Goal: Task Accomplishment & Management: Complete application form

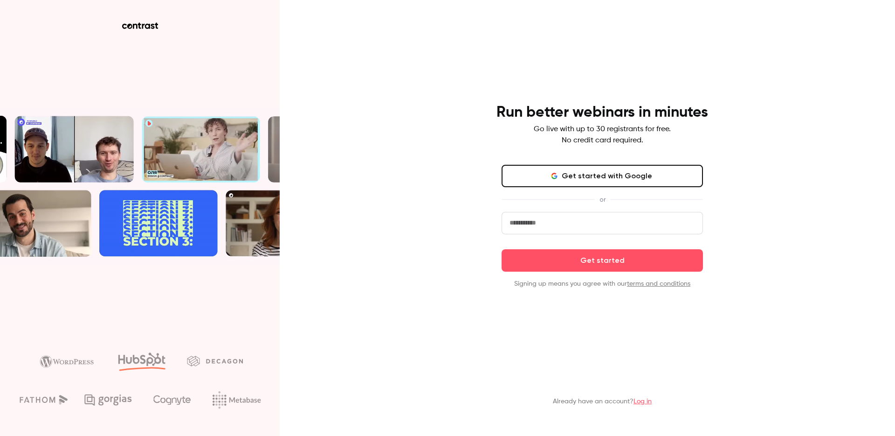
click at [567, 220] on input "email" at bounding box center [602, 223] width 201 height 22
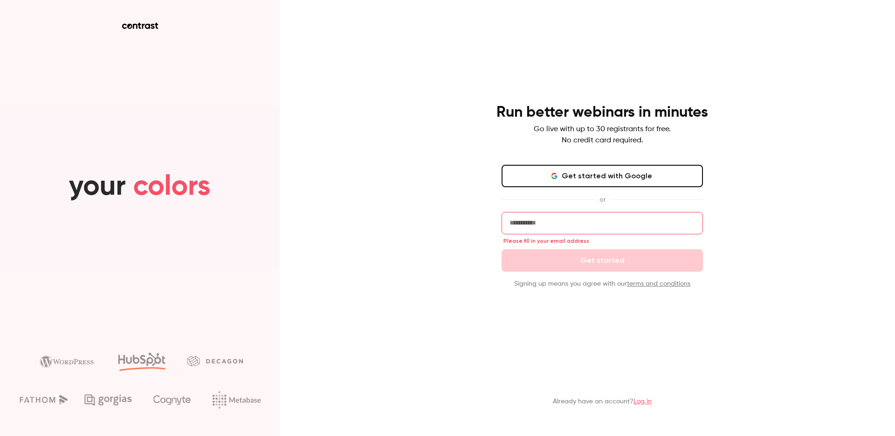
type input "**********"
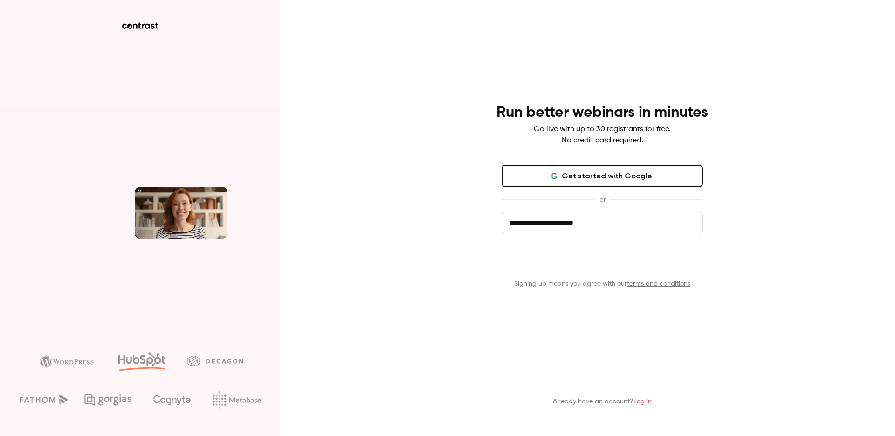
click at [652, 265] on button "Get started" at bounding box center [602, 260] width 201 height 22
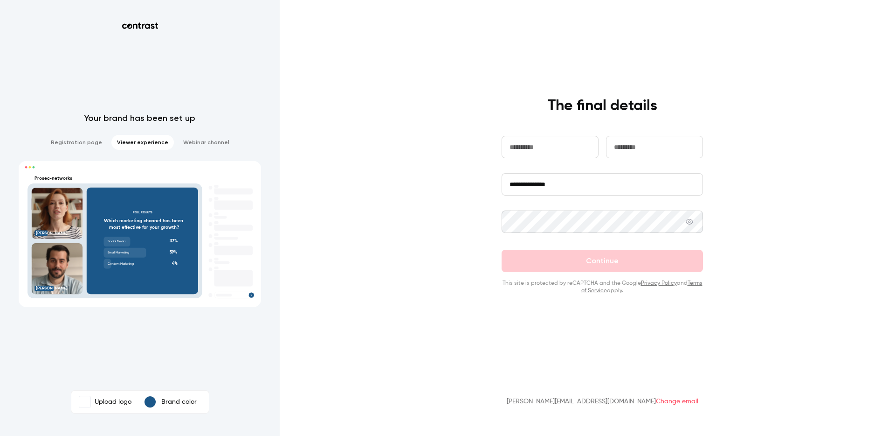
type input "*******"
type input "*****"
click at [594, 194] on input "**********" at bounding box center [602, 184] width 201 height 22
click at [593, 191] on input "**********" at bounding box center [602, 184] width 201 height 22
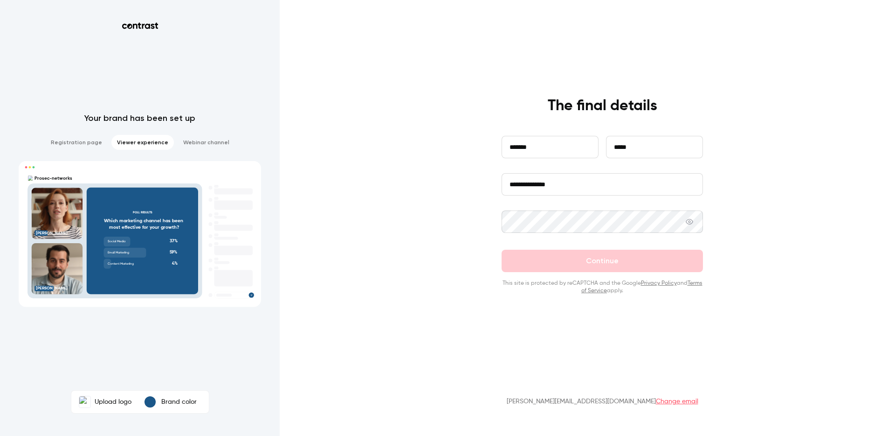
click at [593, 191] on input "**********" at bounding box center [602, 184] width 201 height 22
type input "**********"
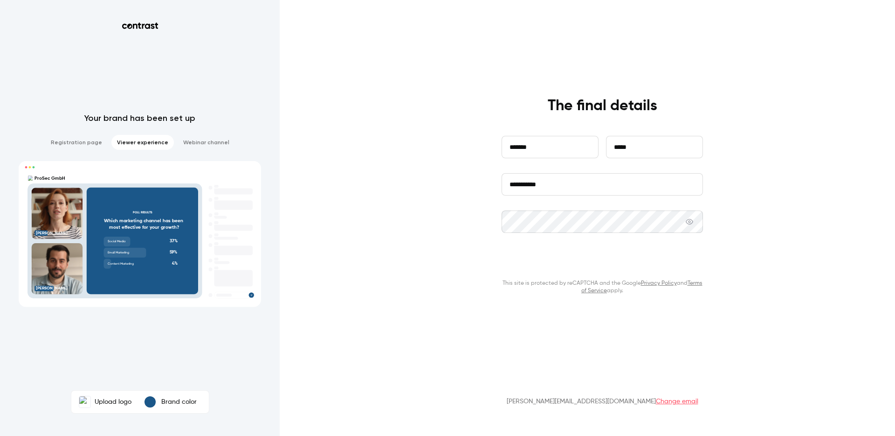
click at [640, 258] on button "Continue" at bounding box center [602, 260] width 201 height 22
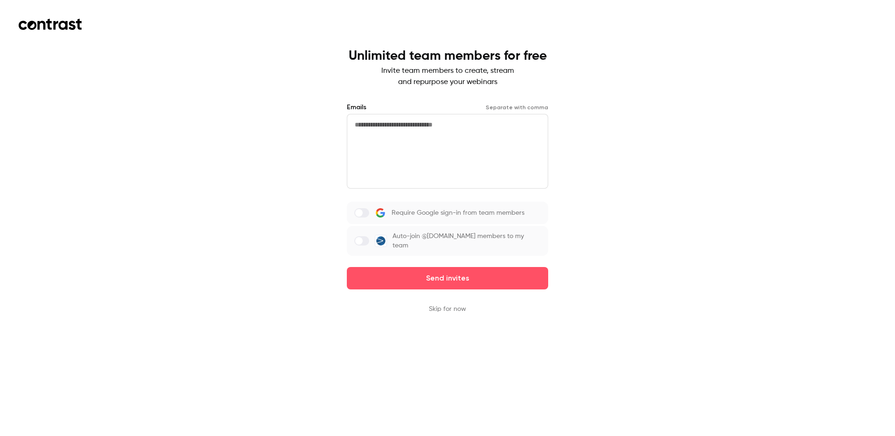
click at [453, 311] on button "Skip for now" at bounding box center [447, 308] width 37 height 9
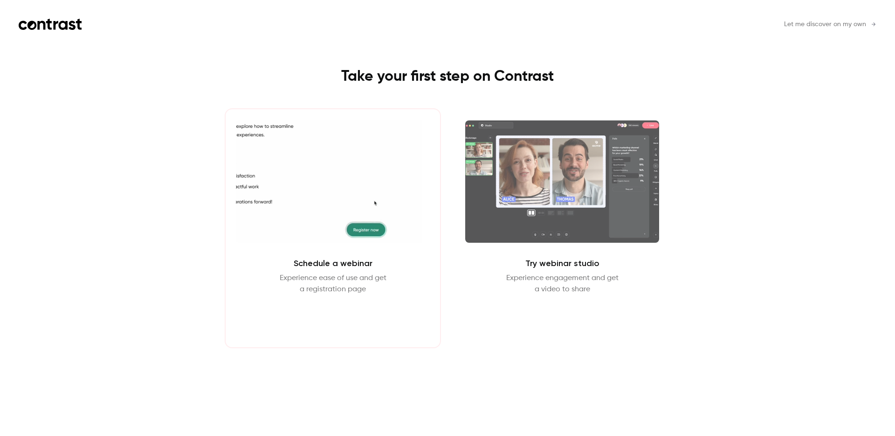
click at [352, 318] on button "Schedule webinar" at bounding box center [333, 317] width 80 height 22
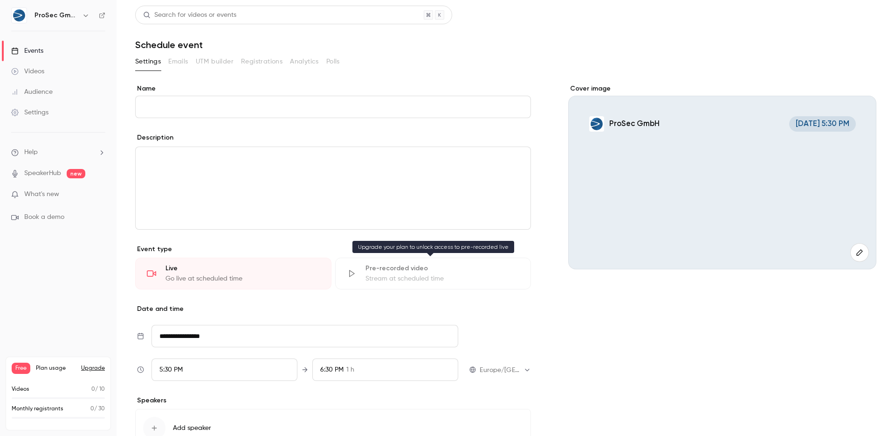
click at [413, 278] on div "Stream at scheduled time" at bounding box center [443, 278] width 154 height 9
click at [274, 115] on input "Name" at bounding box center [333, 107] width 396 height 22
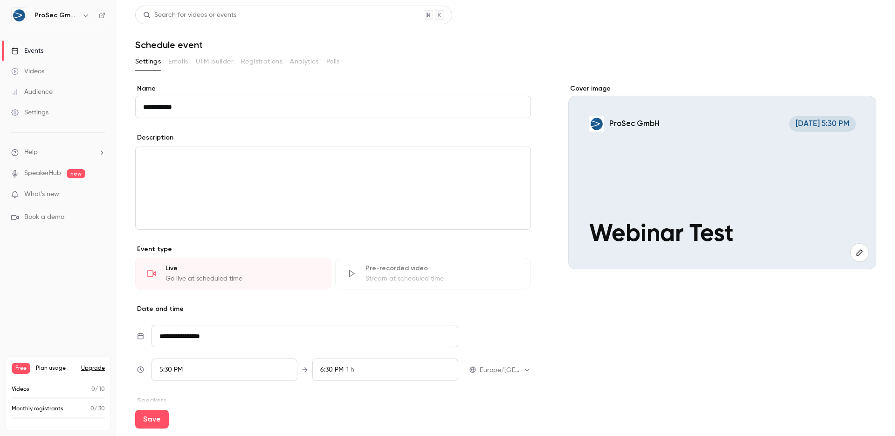
type input "**********"
click at [351, 189] on div "editor" at bounding box center [333, 188] width 395 height 82
click at [414, 271] on div "Pre-recorded video" at bounding box center [443, 267] width 154 height 9
click at [393, 275] on div "Stream at scheduled time" at bounding box center [443, 278] width 154 height 9
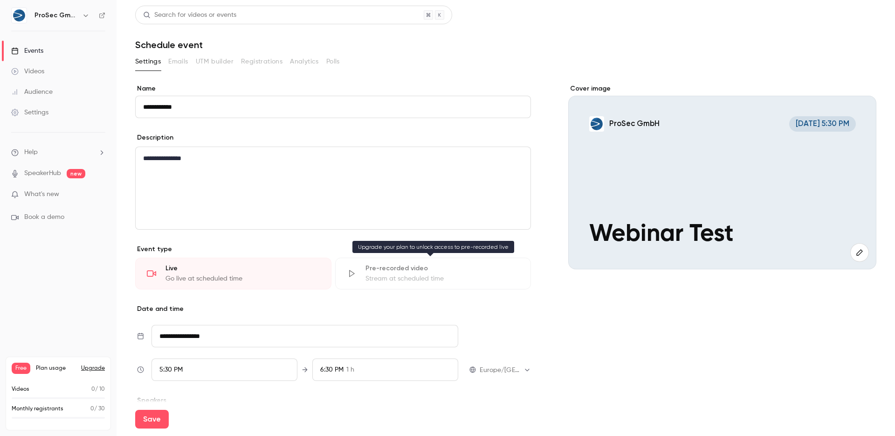
click at [359, 276] on div "Pre-recorded video Stream at scheduled time" at bounding box center [433, 273] width 196 height 32
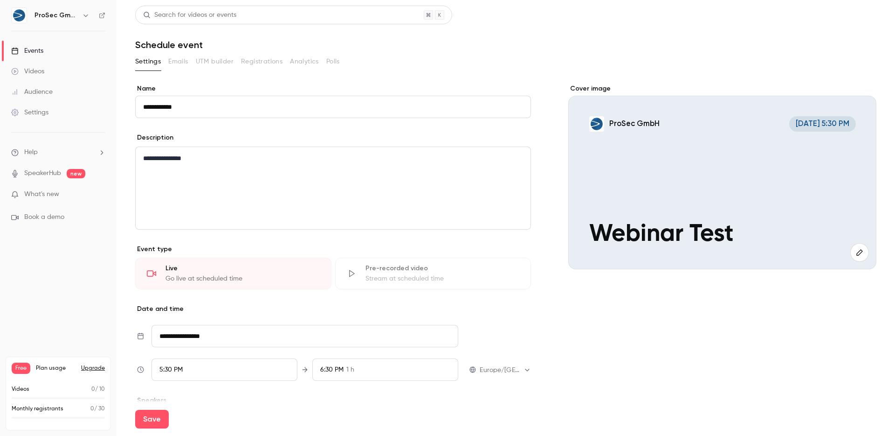
click at [359, 276] on div "Pre-recorded video Stream at scheduled time" at bounding box center [433, 273] width 196 height 32
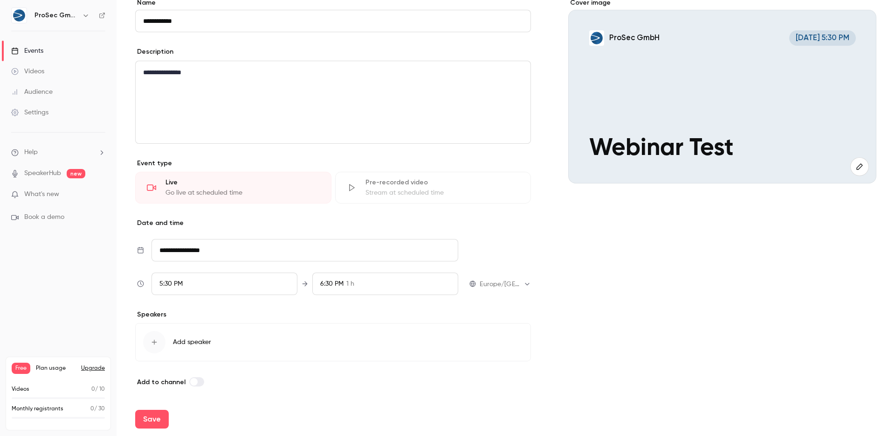
click at [74, 192] on p "What's new" at bounding box center [50, 194] width 79 height 10
click at [730, 325] on div at bounding box center [447, 218] width 895 height 436
click at [427, 194] on div "Stream at scheduled time" at bounding box center [443, 192] width 154 height 9
click at [408, 184] on div "Pre-recorded video" at bounding box center [443, 182] width 154 height 9
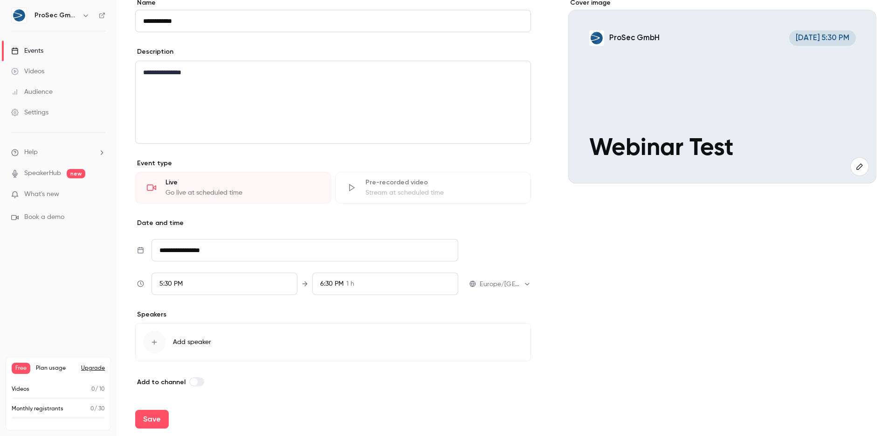
click at [408, 184] on div "Pre-recorded video" at bounding box center [443, 182] width 154 height 9
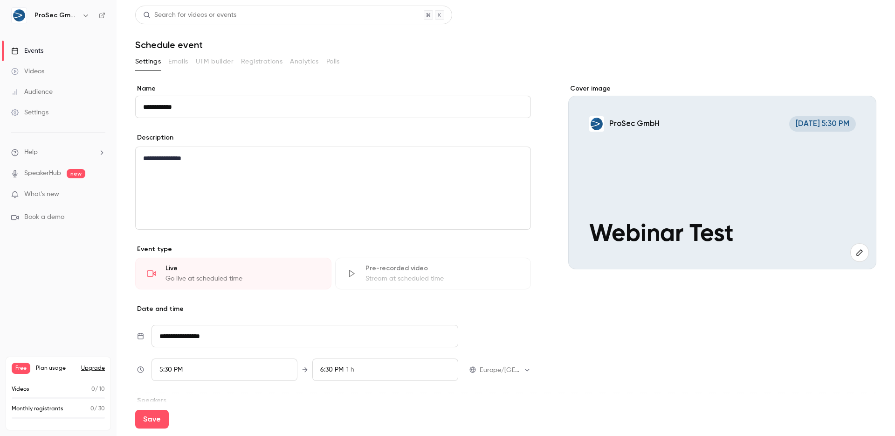
click at [61, 13] on h6 "ProSec GmbH" at bounding box center [57, 15] width 44 height 9
click at [84, 14] on icon "button" at bounding box center [85, 15] width 7 height 7
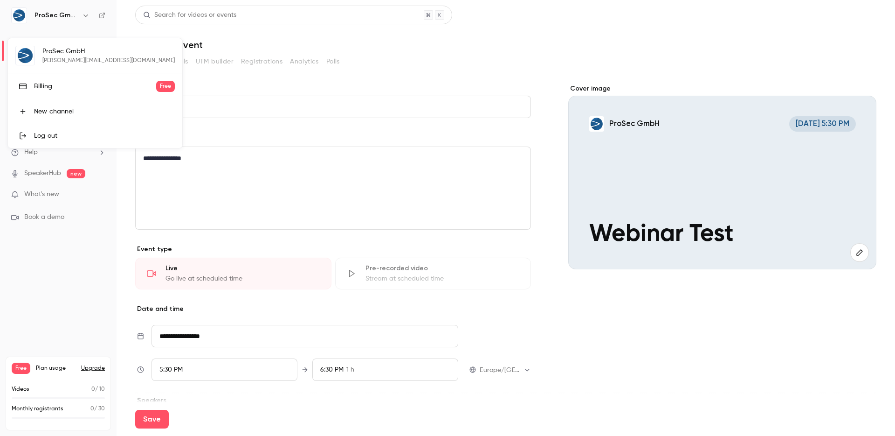
click at [52, 295] on div at bounding box center [447, 218] width 895 height 436
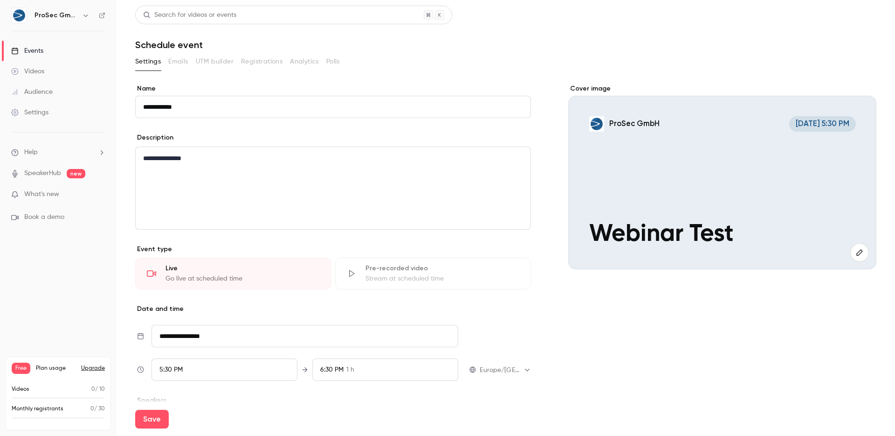
click at [93, 366] on button "Upgrade" at bounding box center [93, 367] width 24 height 7
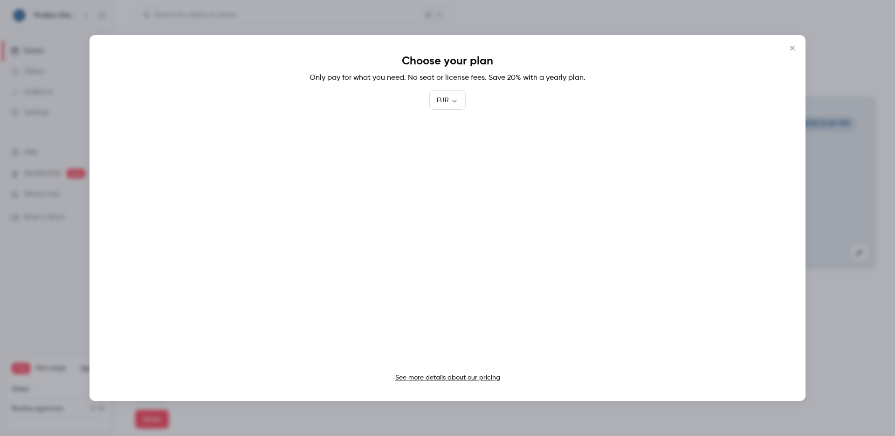
click at [481, 375] on link "See more details about our pricing" at bounding box center [447, 377] width 105 height 7
click at [792, 50] on icon "Close" at bounding box center [792, 47] width 11 height 7
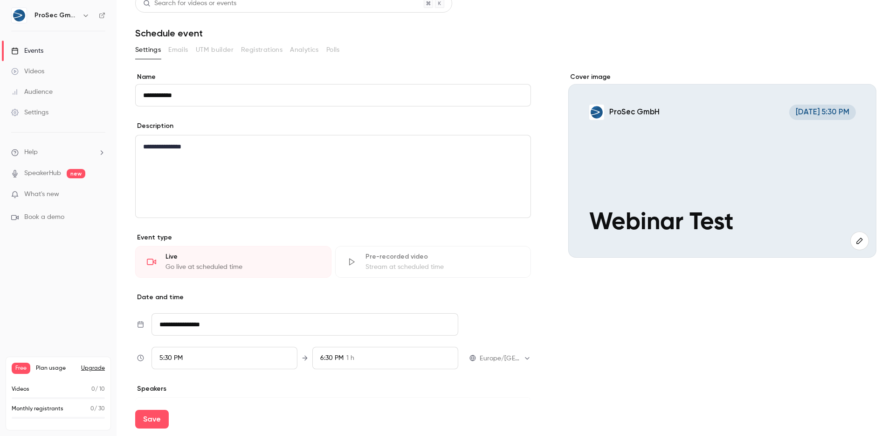
scroll to position [18, 0]
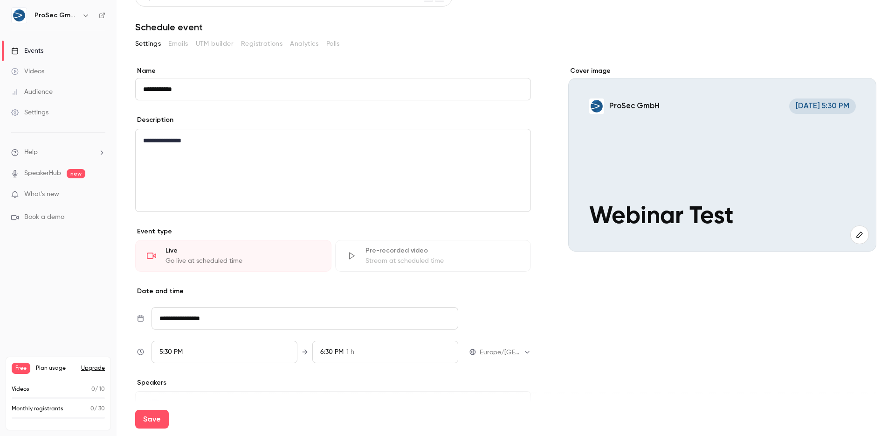
click at [253, 326] on input "**********" at bounding box center [305, 318] width 307 height 22
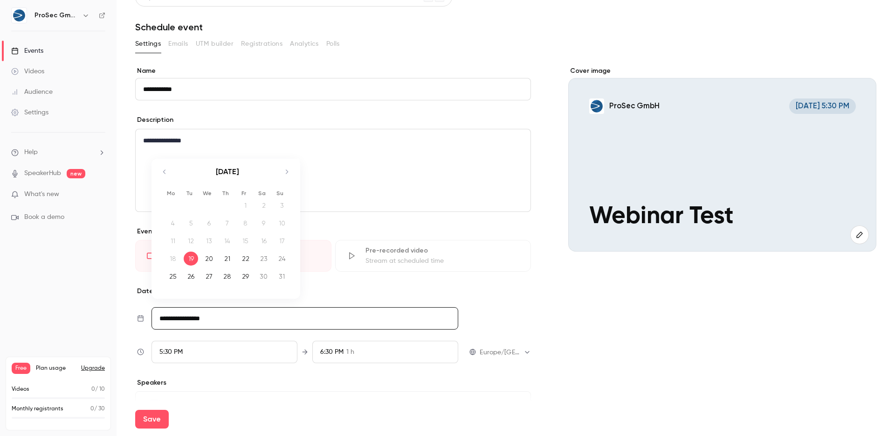
click at [258, 352] on div "5:30 PM" at bounding box center [225, 351] width 146 height 22
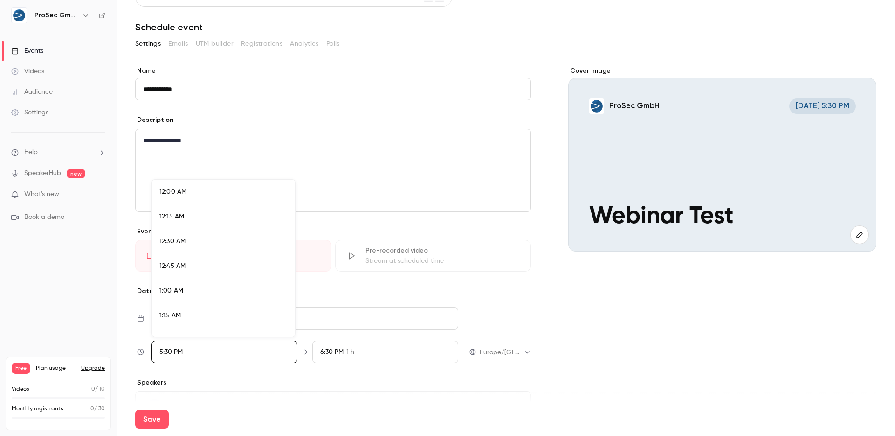
scroll to position [1664, 0]
click at [378, 391] on div at bounding box center [447, 218] width 895 height 436
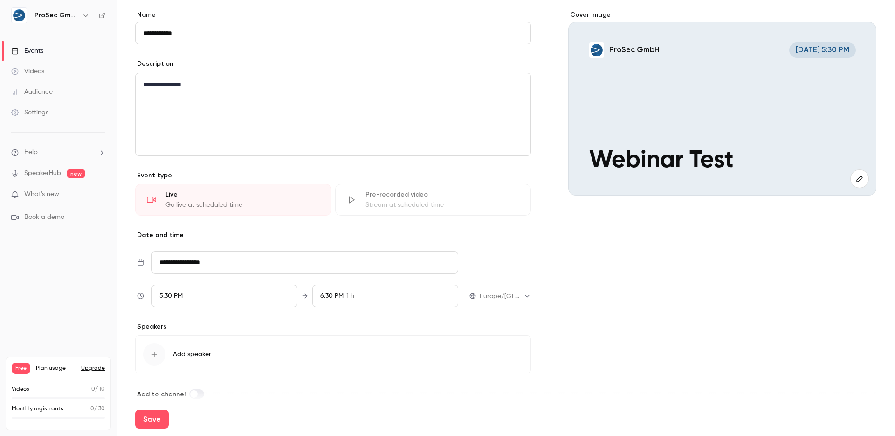
scroll to position [86, 0]
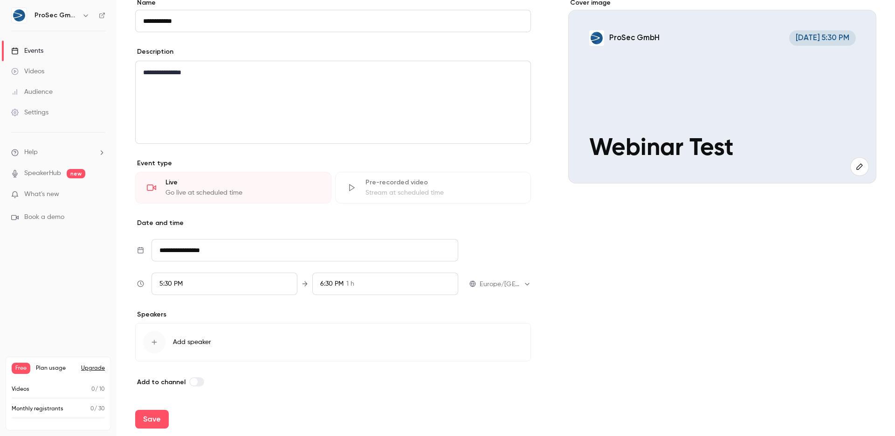
click at [184, 374] on div "**********" at bounding box center [333, 192] width 396 height 389
click at [191, 381] on span at bounding box center [193, 381] width 7 height 7
click at [197, 381] on span at bounding box center [199, 381] width 7 height 7
click at [197, 381] on label at bounding box center [196, 381] width 15 height 9
click at [160, 380] on span "Add to channel" at bounding box center [161, 382] width 48 height 8
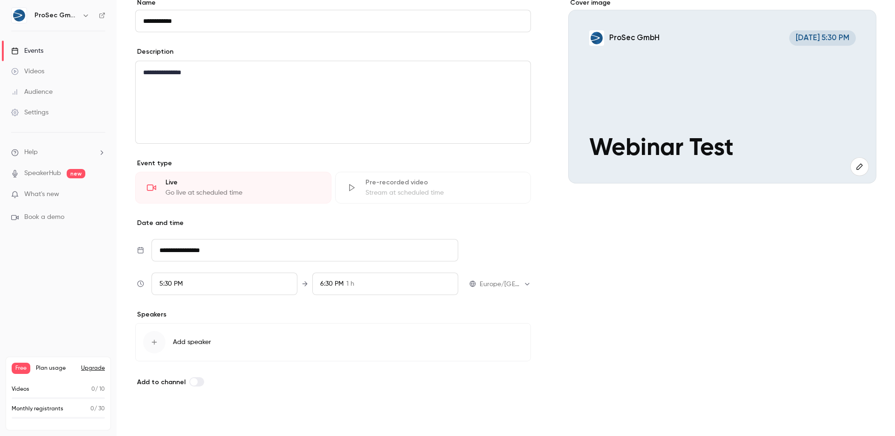
click at [143, 413] on button "Save" at bounding box center [152, 418] width 34 height 19
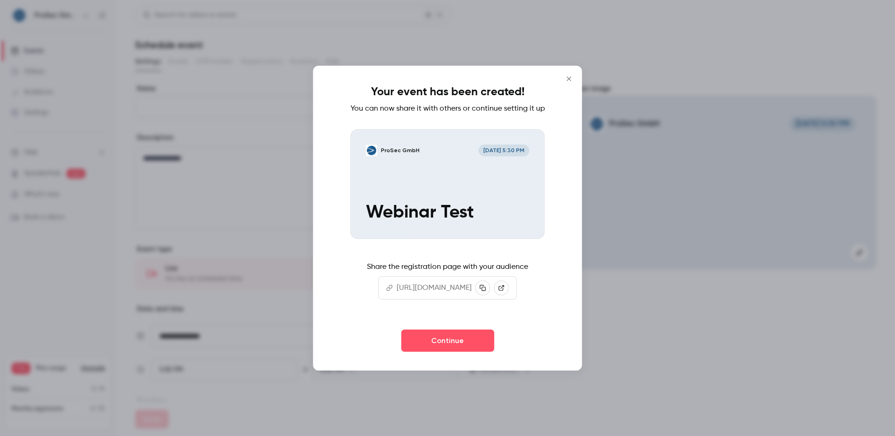
scroll to position [0, 0]
click at [486, 291] on icon "button" at bounding box center [483, 287] width 7 height 7
click at [575, 75] on icon "Close" at bounding box center [569, 78] width 11 height 7
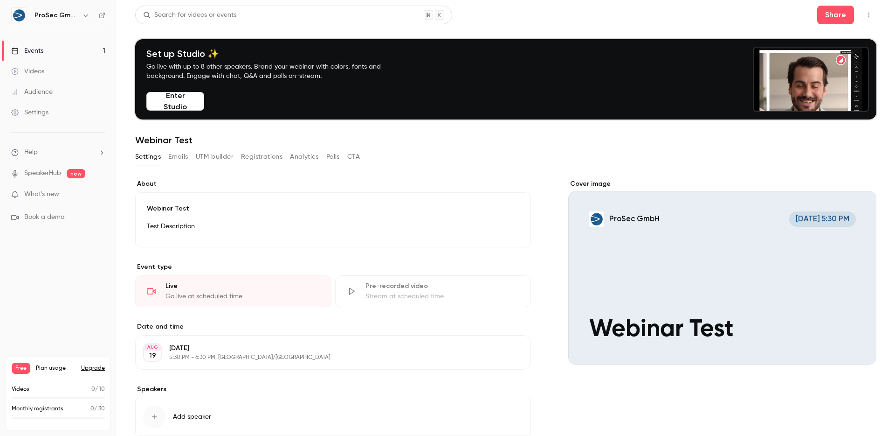
click at [181, 154] on button "Emails" at bounding box center [178, 156] width 20 height 15
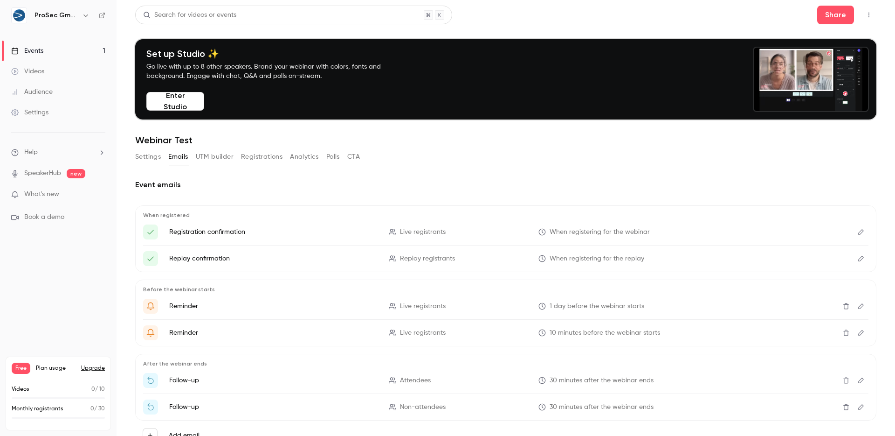
scroll to position [18, 0]
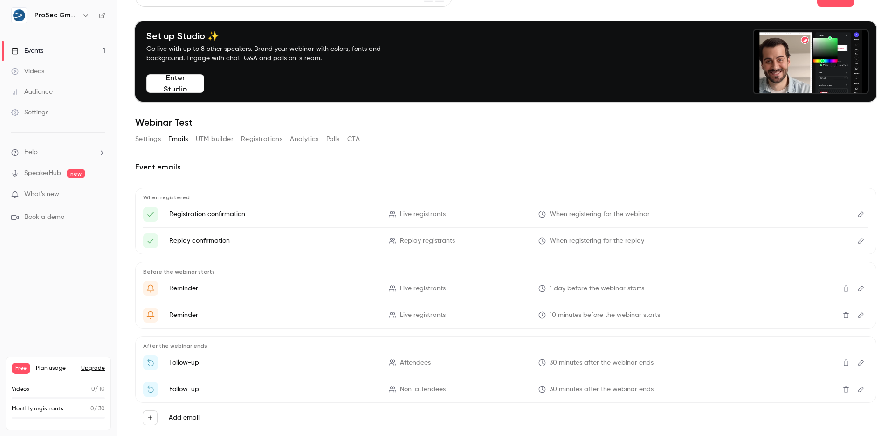
click at [858, 215] on icon "Edit" at bounding box center [861, 214] width 7 height 7
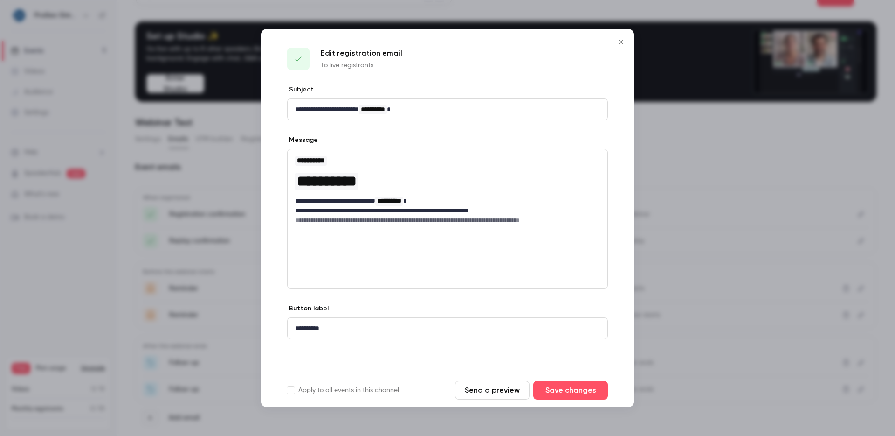
click at [359, 213] on p "**********" at bounding box center [447, 211] width 305 height 10
click at [345, 332] on p "**********" at bounding box center [447, 328] width 305 height 10
click at [625, 43] on icon "Close" at bounding box center [621, 41] width 11 height 7
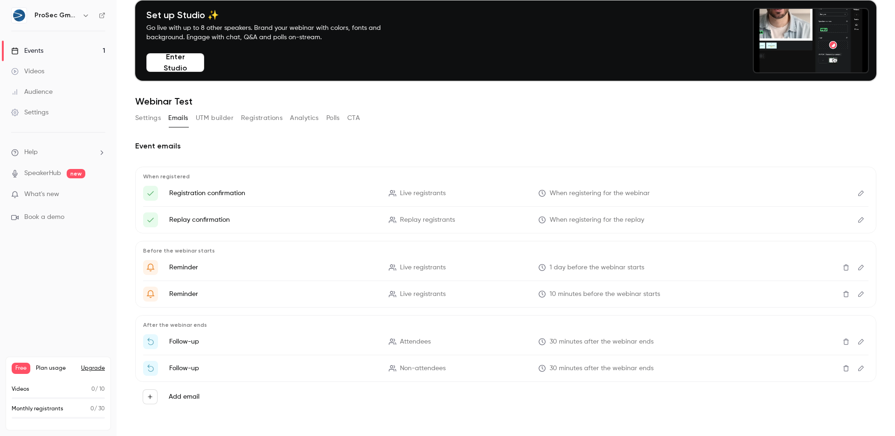
scroll to position [13, 0]
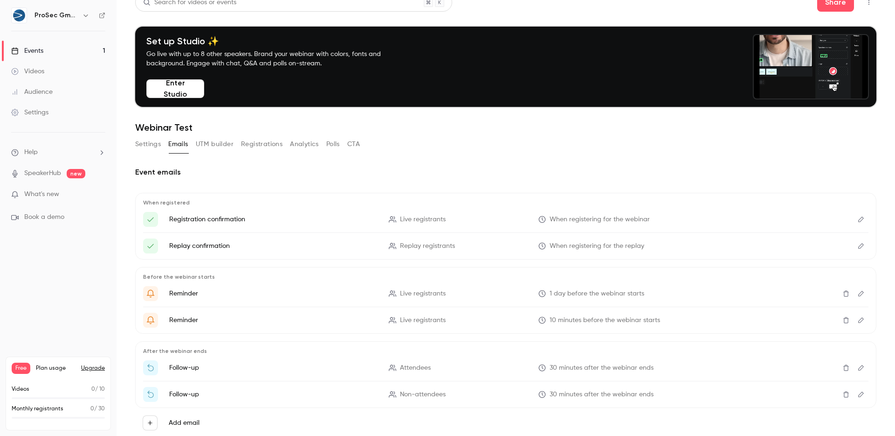
click at [186, 246] on p "Replay confirmation" at bounding box center [273, 245] width 208 height 9
click at [188, 249] on p "Replay confirmation" at bounding box center [273, 245] width 208 height 9
click at [858, 243] on icon "Edit" at bounding box center [861, 245] width 7 height 7
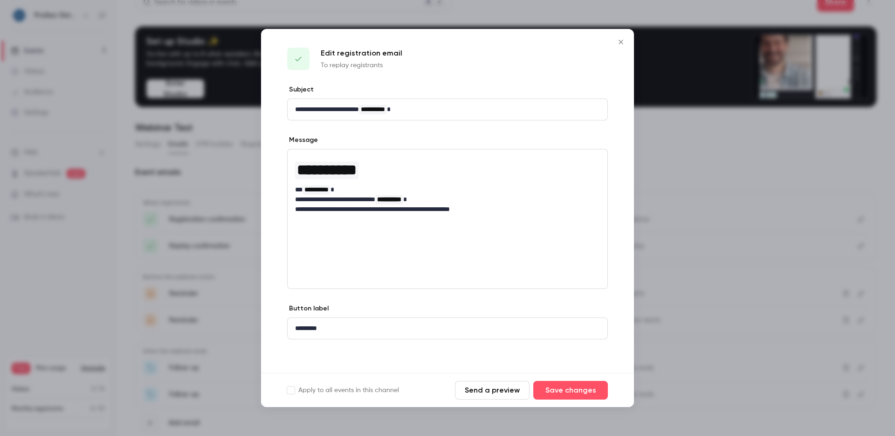
click at [334, 63] on p "To replay registrants" at bounding box center [362, 65] width 82 height 9
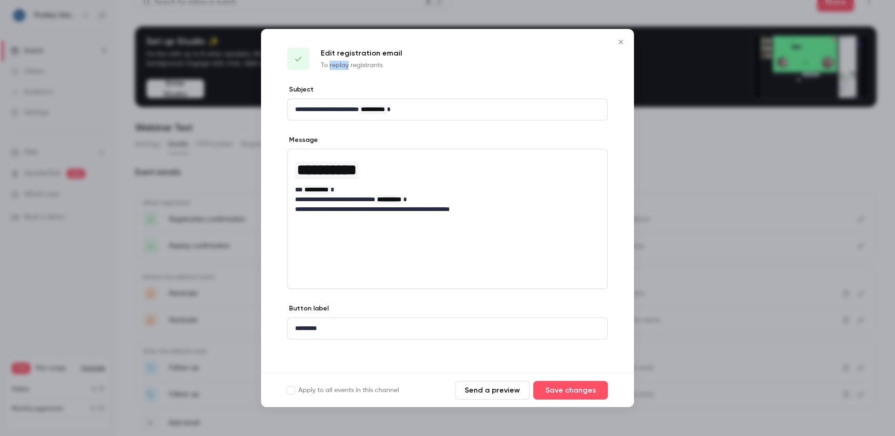
click at [334, 63] on p "To replay registrants" at bounding box center [362, 65] width 82 height 9
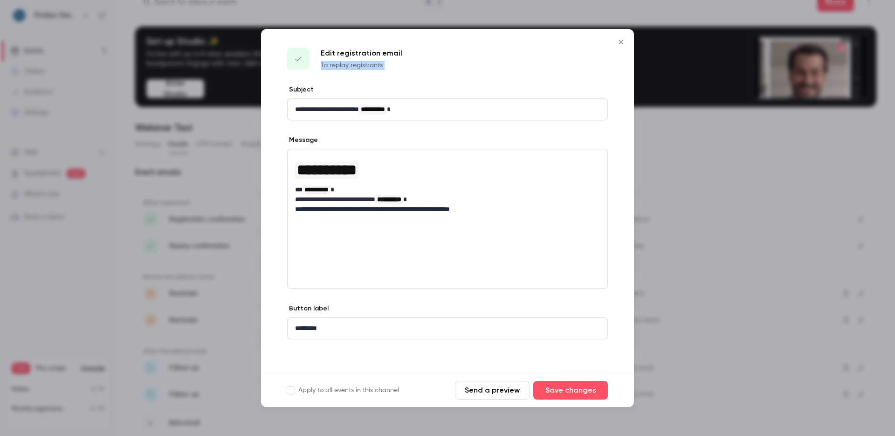
click at [328, 49] on div at bounding box center [328, 49] width 0 height 0
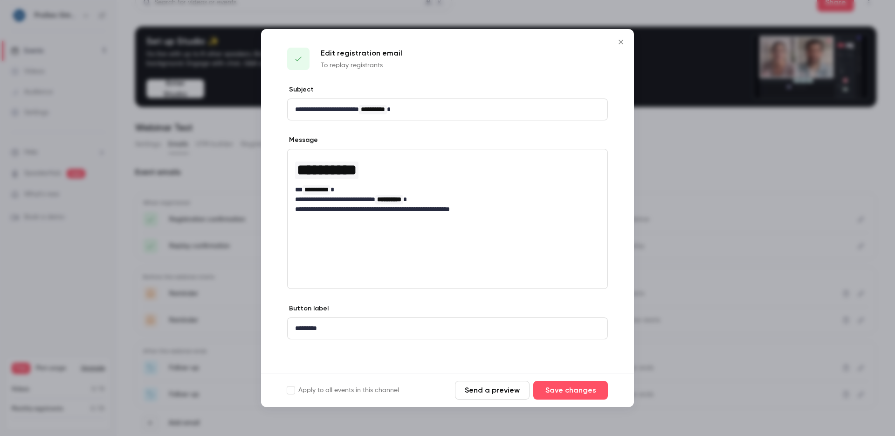
click at [432, 79] on div "Edit registration email To replay registrants" at bounding box center [447, 57] width 373 height 56
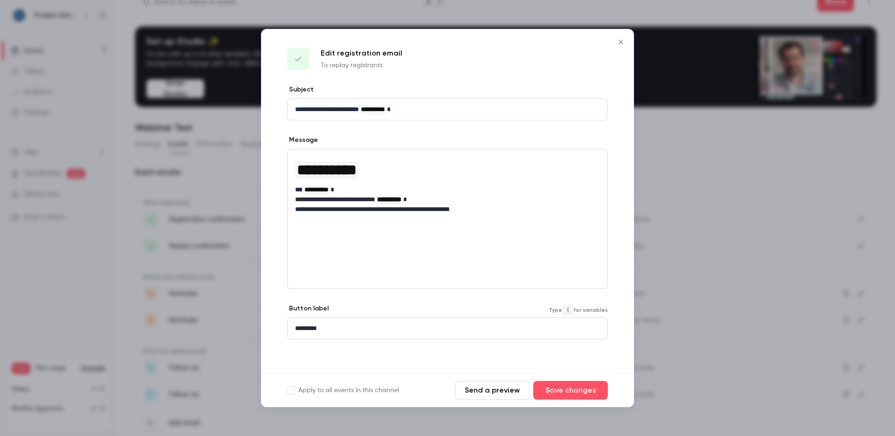
click at [320, 332] on p "*********" at bounding box center [447, 328] width 305 height 10
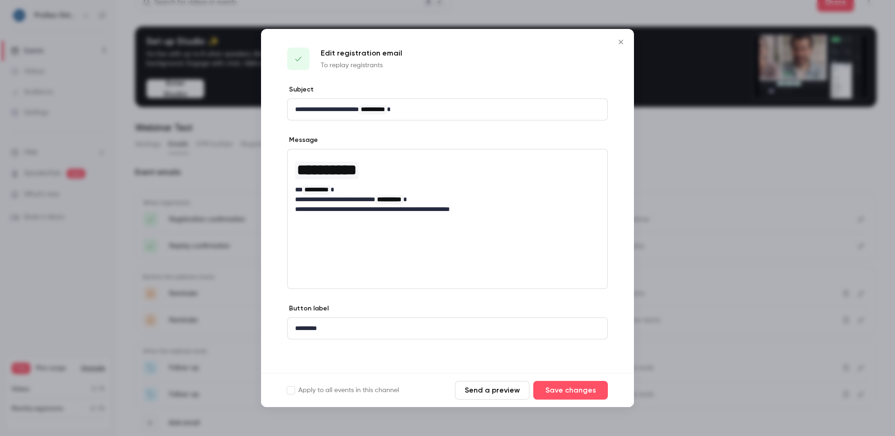
click at [575, 309] on span "Type { for variables" at bounding box center [578, 309] width 59 height 11
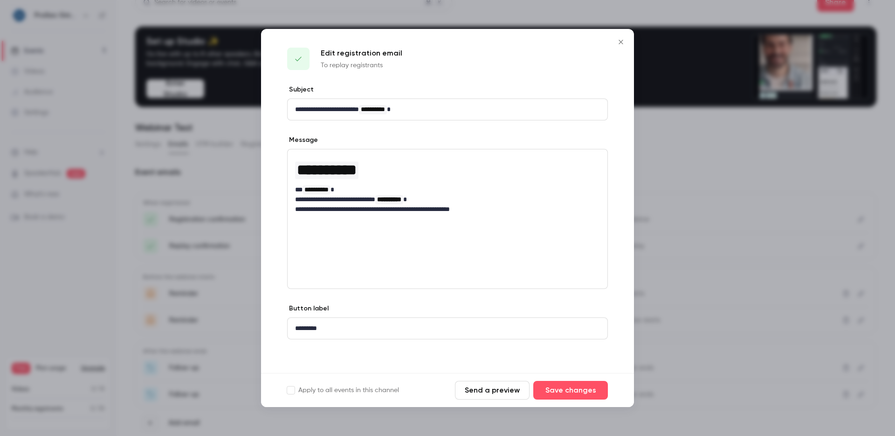
click at [569, 309] on code "{" at bounding box center [567, 309] width 11 height 11
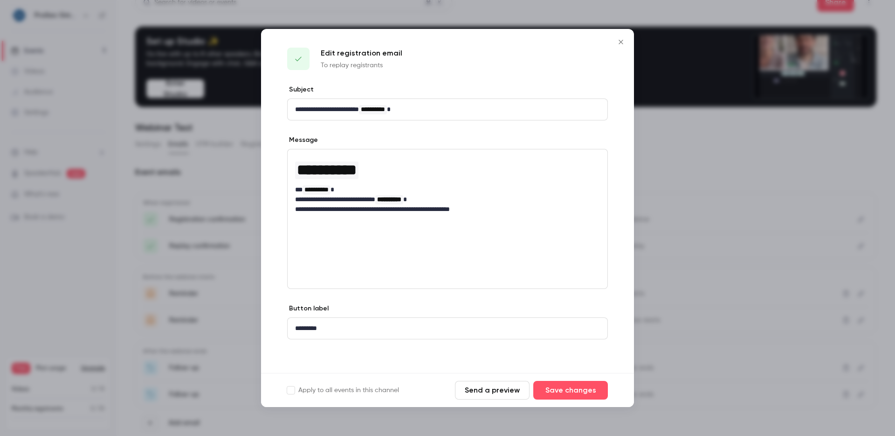
click at [461, 320] on div "*********" at bounding box center [448, 328] width 320 height 21
click at [495, 394] on button "Send a preview" at bounding box center [492, 389] width 75 height 19
click at [620, 42] on icon "Close" at bounding box center [621, 42] width 4 height 4
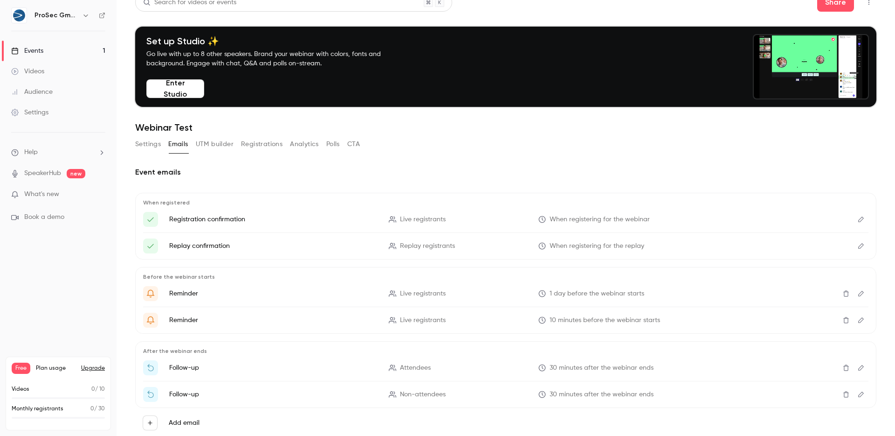
scroll to position [39, 0]
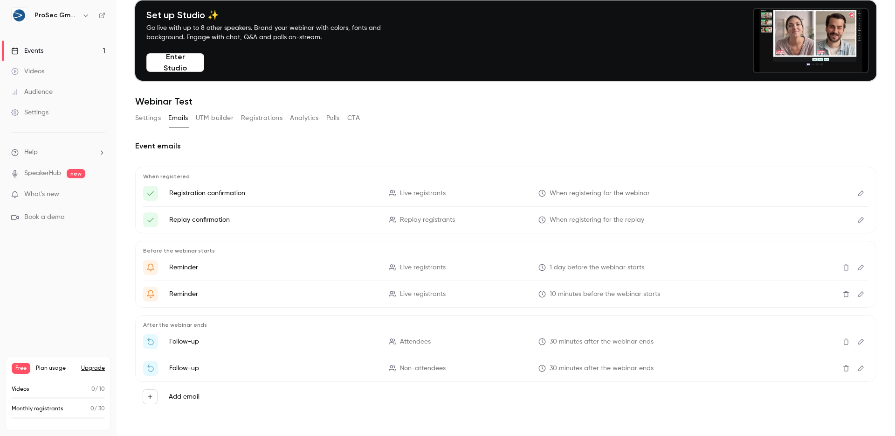
click at [858, 192] on icon "Edit" at bounding box center [861, 193] width 7 height 7
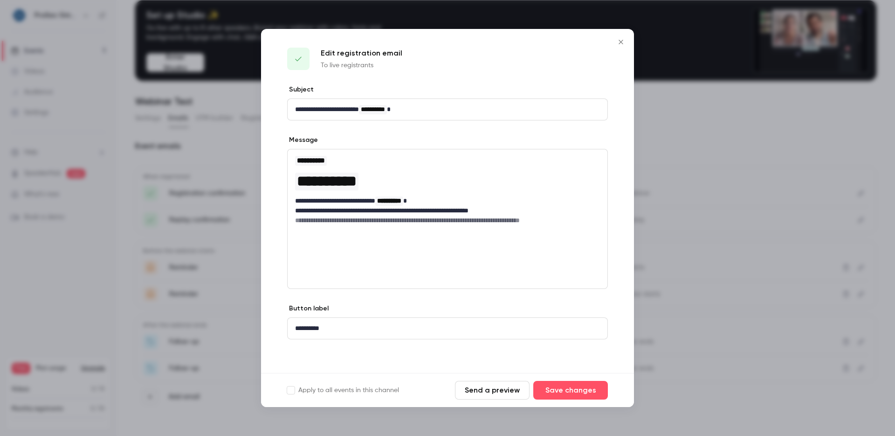
click at [385, 110] on span "**********" at bounding box center [373, 109] width 24 height 7
click at [623, 41] on icon "Close" at bounding box center [621, 41] width 11 height 7
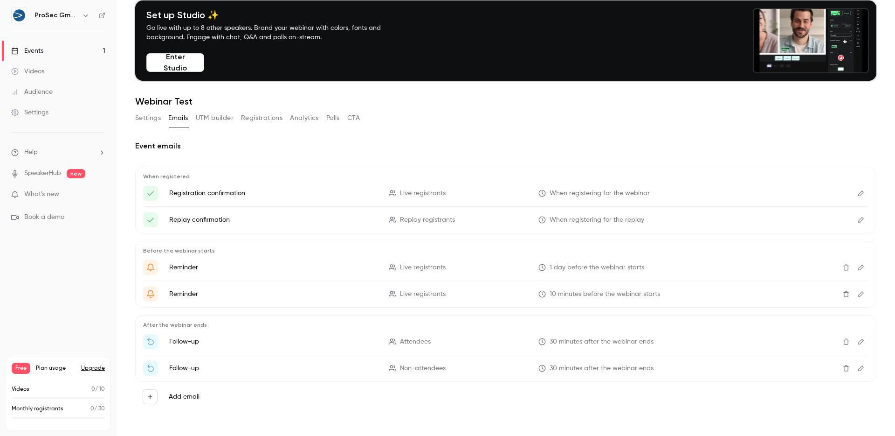
click at [215, 120] on button "UTM builder" at bounding box center [215, 118] width 38 height 15
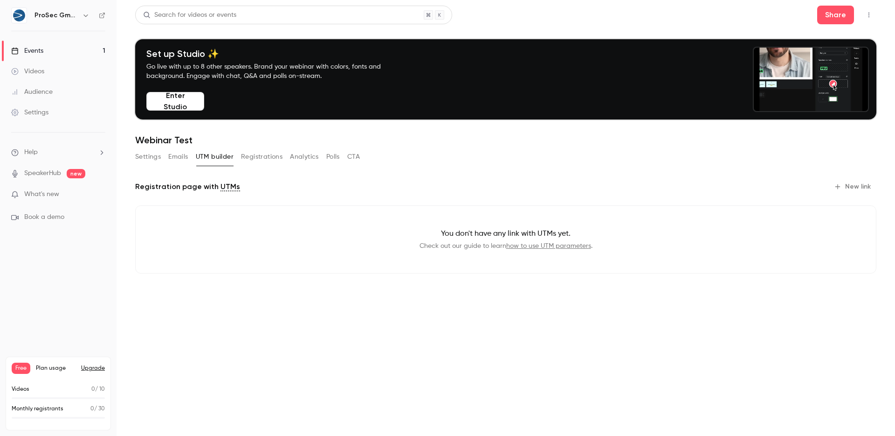
click at [547, 242] on link "how to use UTM parameters" at bounding box center [548, 245] width 85 height 7
click at [269, 151] on button "Registrations" at bounding box center [262, 156] width 42 height 15
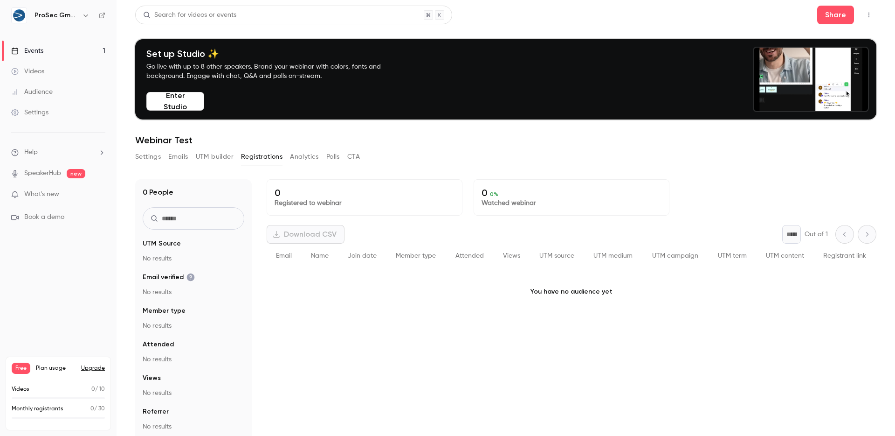
click at [337, 197] on p "0" at bounding box center [365, 192] width 180 height 11
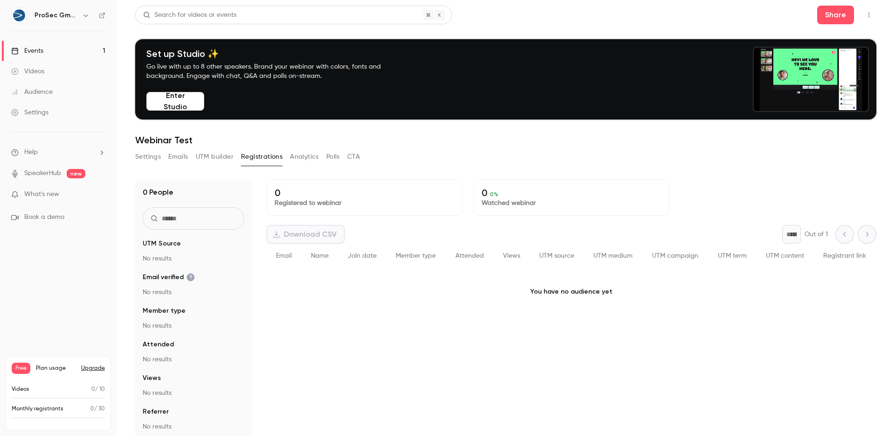
click at [508, 194] on p "0 0 %" at bounding box center [572, 192] width 180 height 11
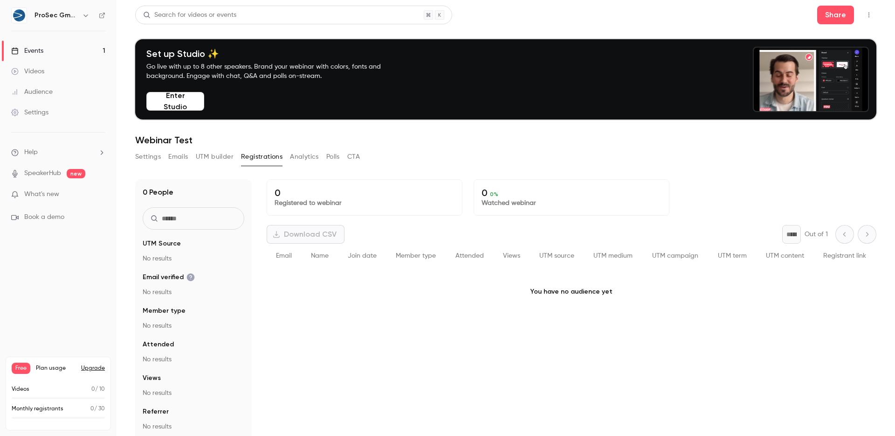
click at [363, 204] on p "Registered to webinar" at bounding box center [365, 202] width 180 height 9
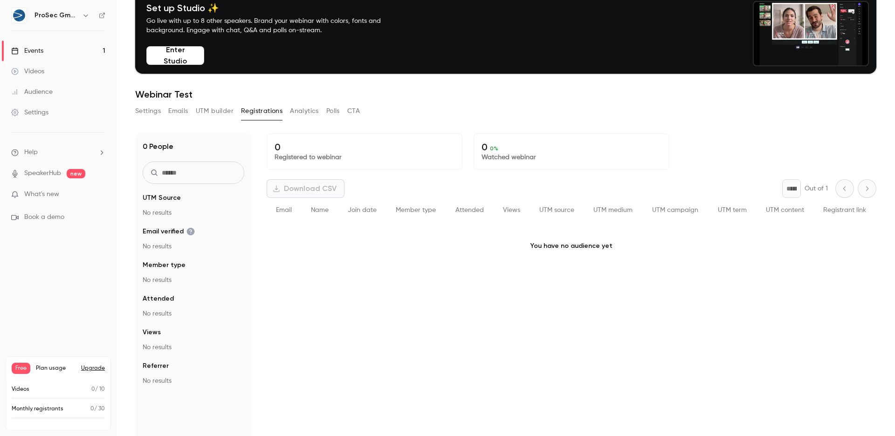
scroll to position [87, 0]
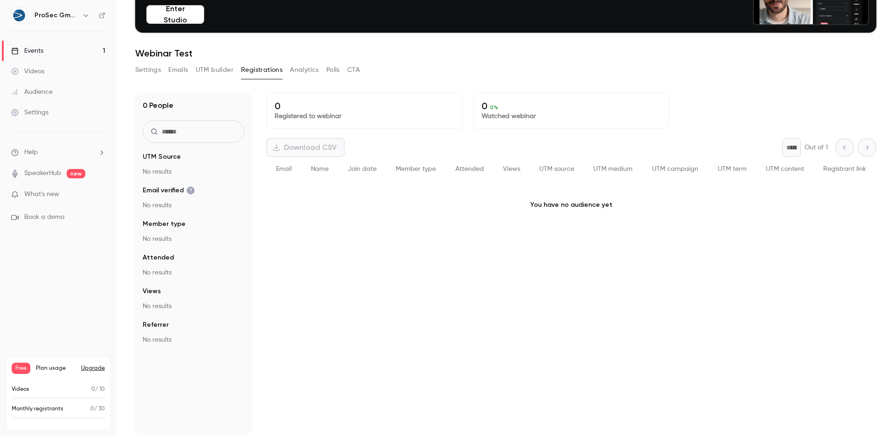
click at [291, 62] on button "Analytics" at bounding box center [304, 69] width 29 height 15
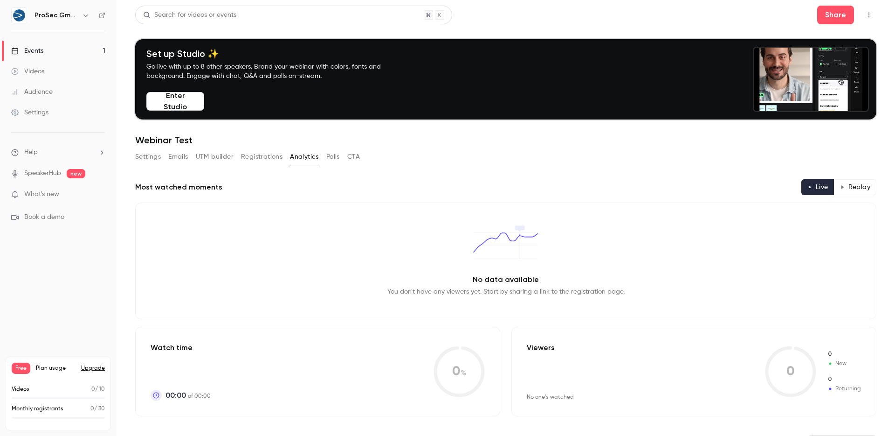
click at [336, 153] on button "Polls" at bounding box center [333, 156] width 14 height 15
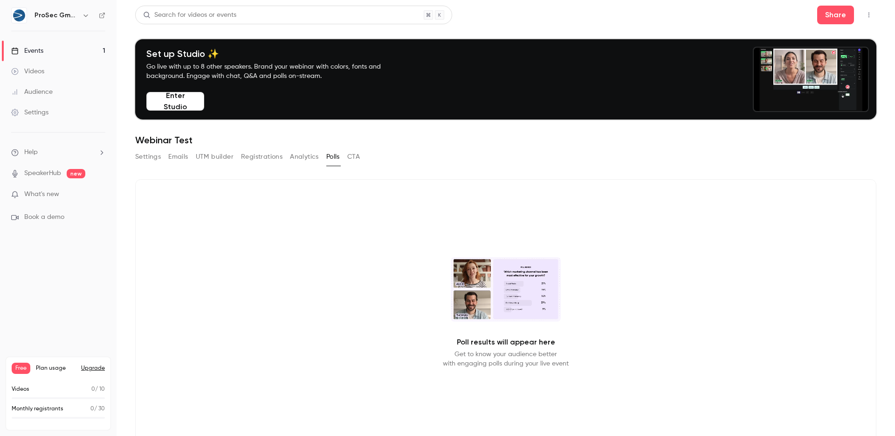
click at [350, 157] on button "CTA" at bounding box center [353, 156] width 13 height 15
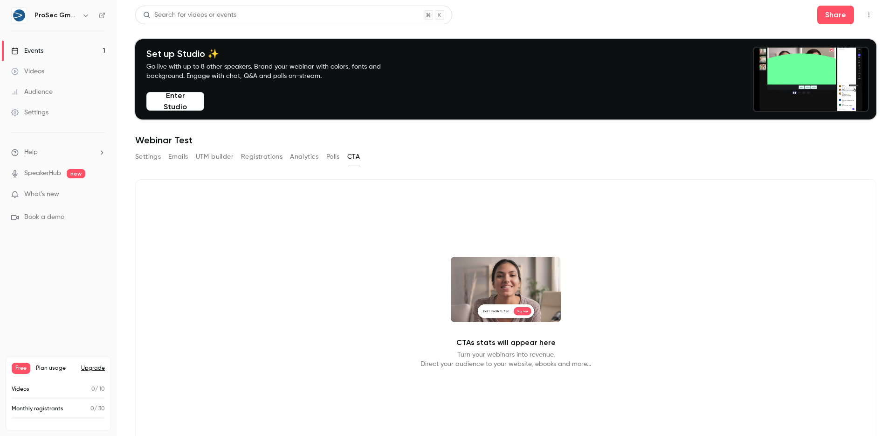
click at [161, 161] on div "Settings Emails UTM builder Registrations Analytics Polls CTA" at bounding box center [247, 156] width 225 height 15
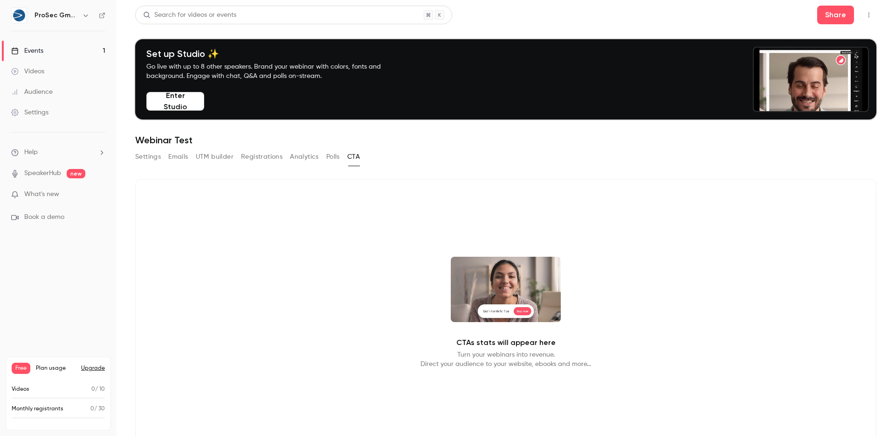
click at [153, 158] on button "Settings" at bounding box center [148, 156] width 26 height 15
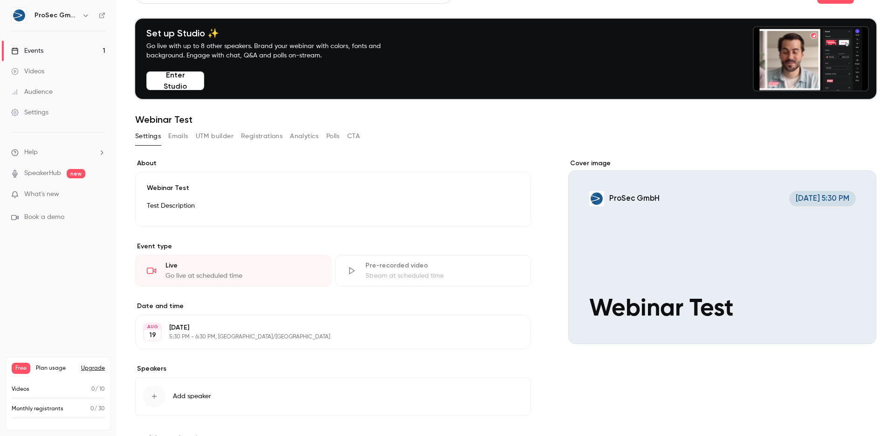
scroll to position [58, 0]
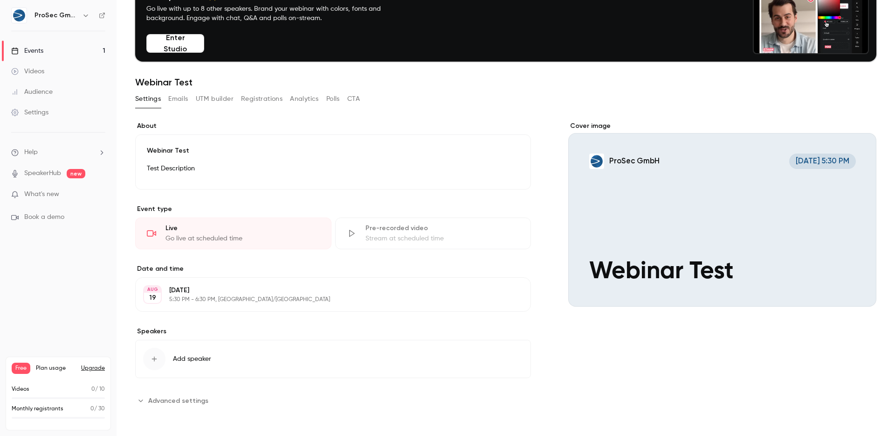
click at [182, 397] on span "Advanced settings" at bounding box center [178, 400] width 60 height 10
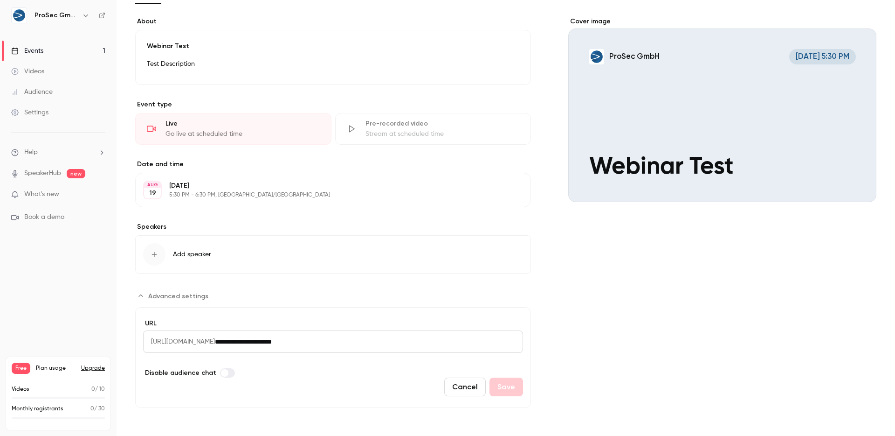
click at [510, 187] on button "Edit" at bounding box center [506, 189] width 34 height 15
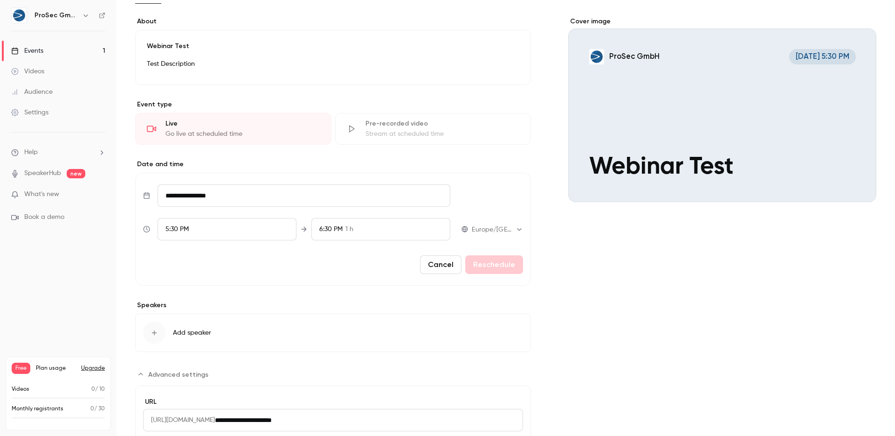
click at [234, 197] on input "**********" at bounding box center [304, 195] width 293 height 22
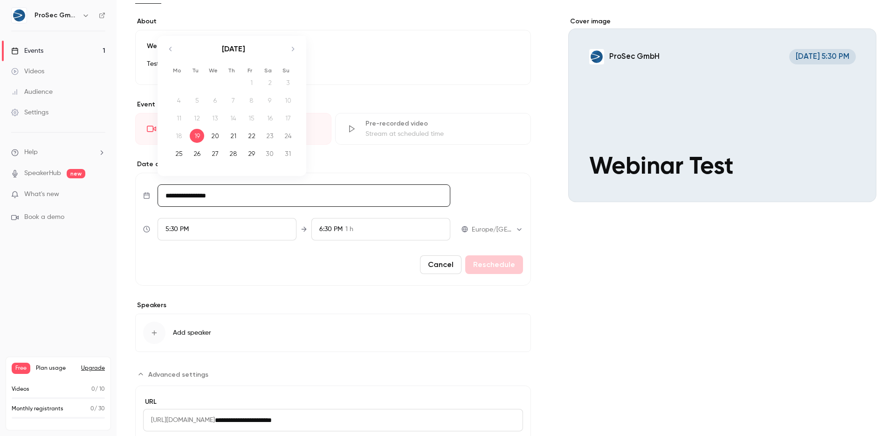
click at [220, 137] on div "20" at bounding box center [215, 136] width 14 height 14
type input "**********"
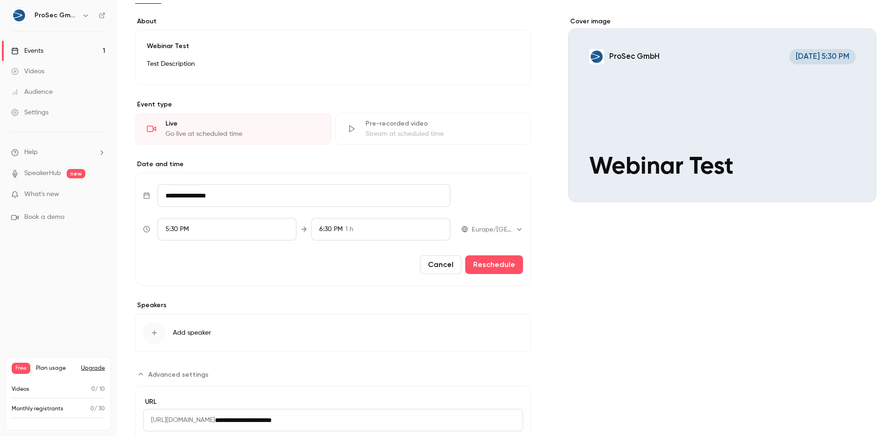
click at [214, 222] on div "5:30 PM" at bounding box center [227, 229] width 139 height 22
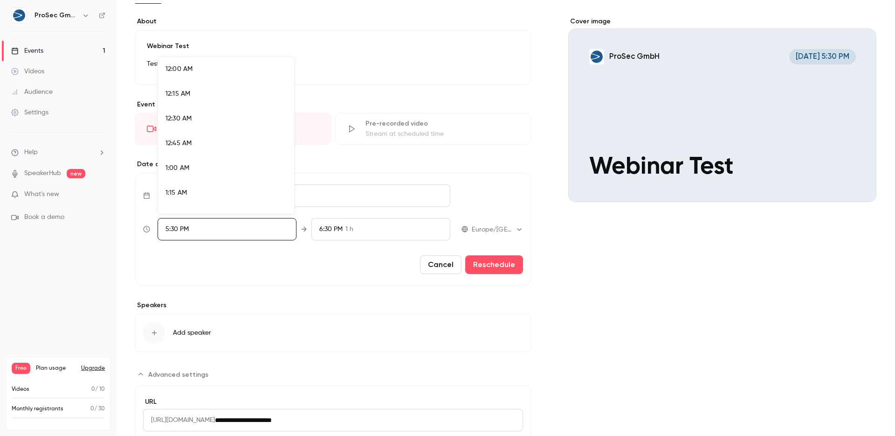
scroll to position [1664, 0]
click at [214, 222] on div at bounding box center [447, 218] width 895 height 436
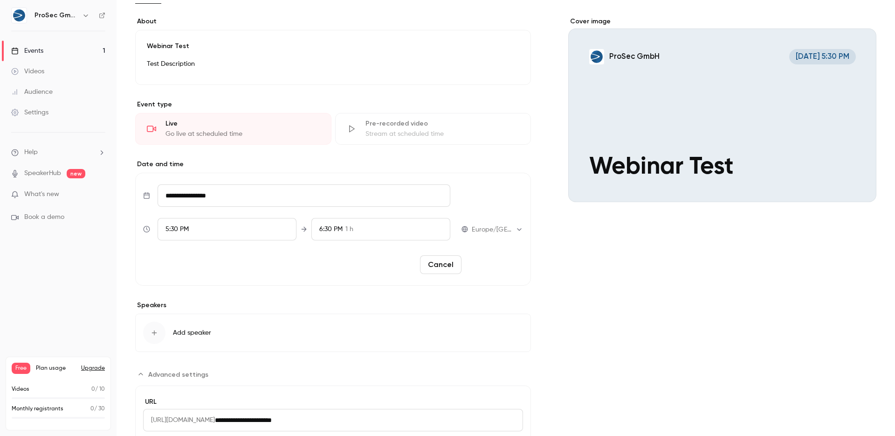
click at [499, 264] on button "Reschedule" at bounding box center [494, 264] width 58 height 19
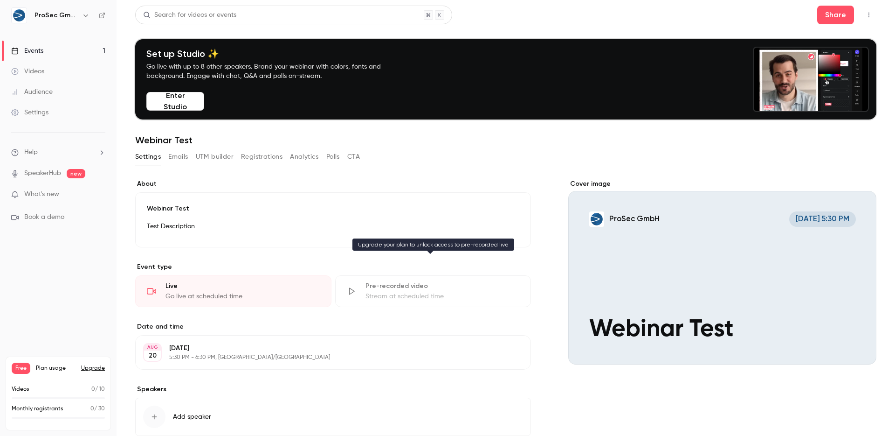
scroll to position [20, 0]
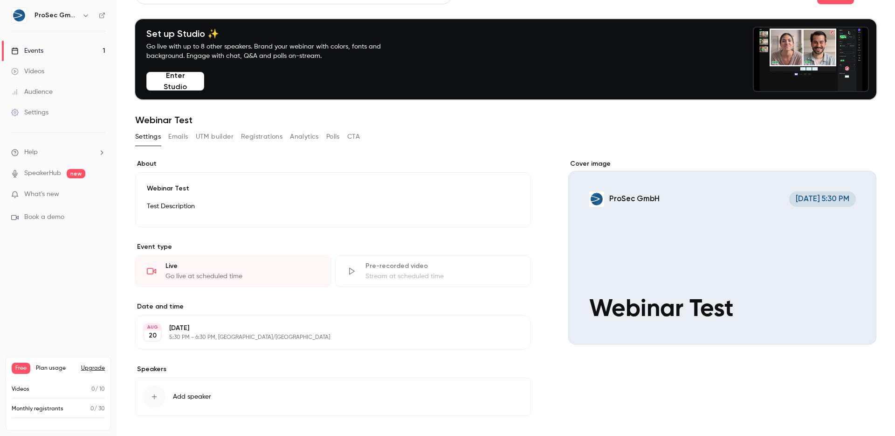
click at [172, 129] on button "Emails" at bounding box center [178, 136] width 20 height 15
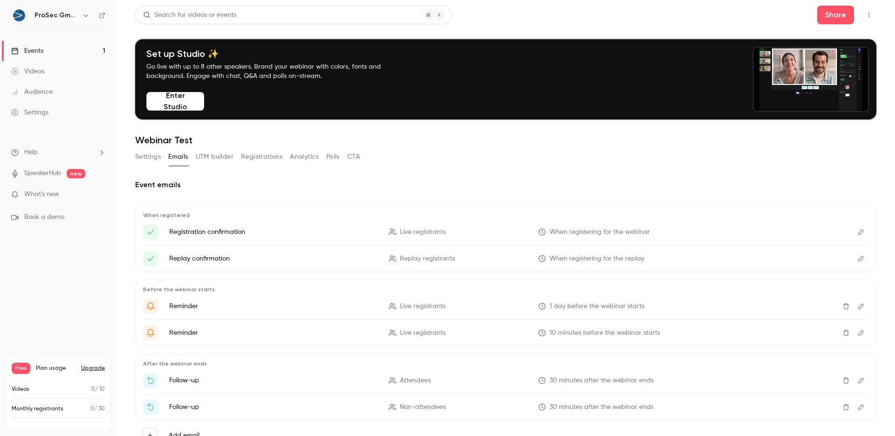
click at [858, 229] on icon "Edit" at bounding box center [861, 231] width 7 height 7
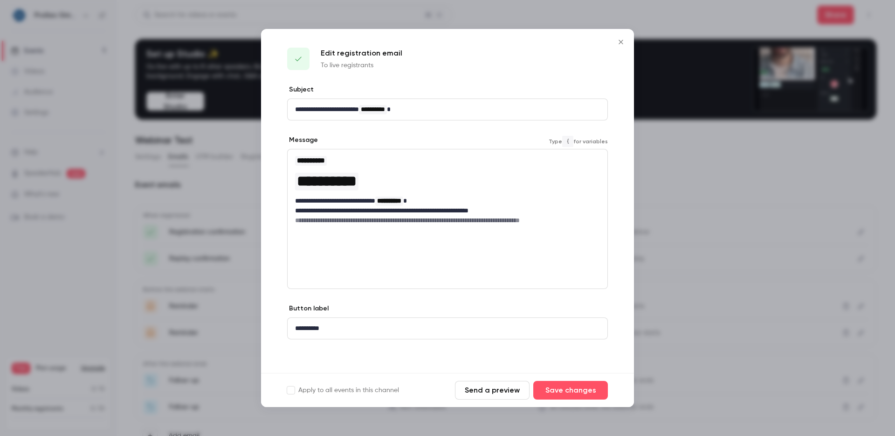
click at [382, 227] on div "**********" at bounding box center [448, 189] width 320 height 81
click at [342, 334] on div "**********" at bounding box center [448, 328] width 320 height 21
click at [449, 267] on div "**********" at bounding box center [447, 219] width 321 height 140
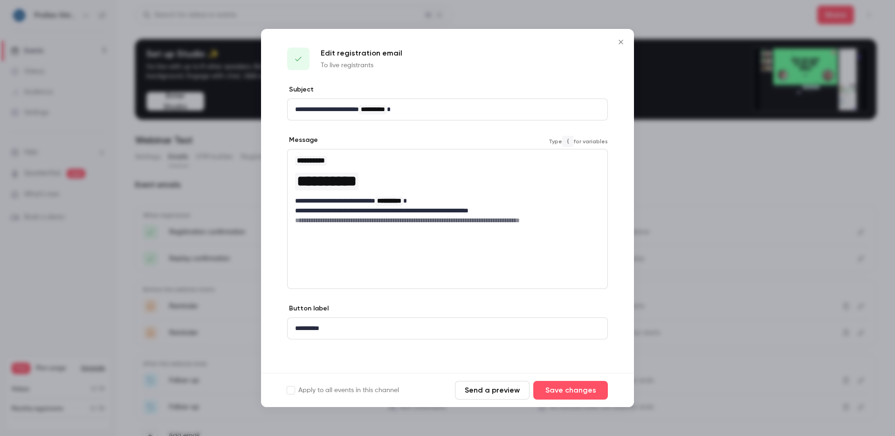
click at [476, 221] on h6 "**********" at bounding box center [447, 219] width 305 height 9
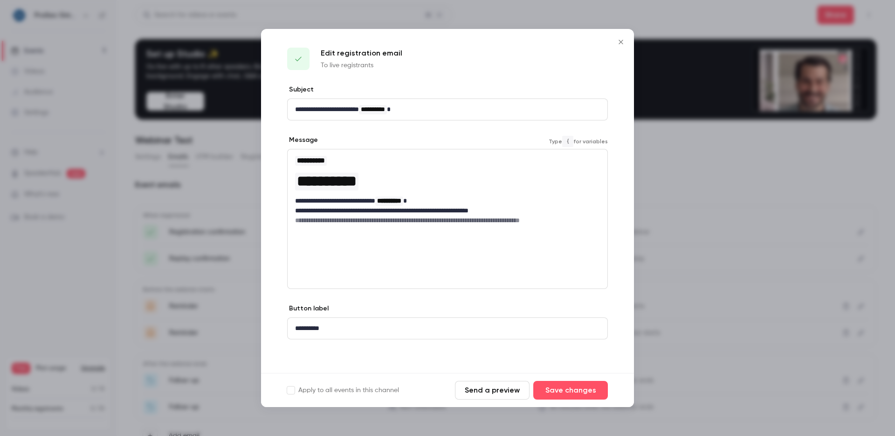
click at [476, 221] on h6 "**********" at bounding box center [447, 219] width 305 height 9
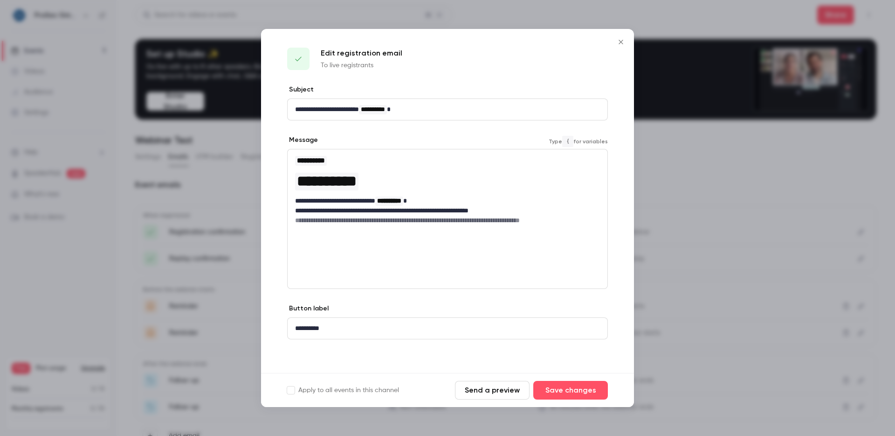
click at [502, 389] on button "Send a preview" at bounding box center [492, 389] width 75 height 19
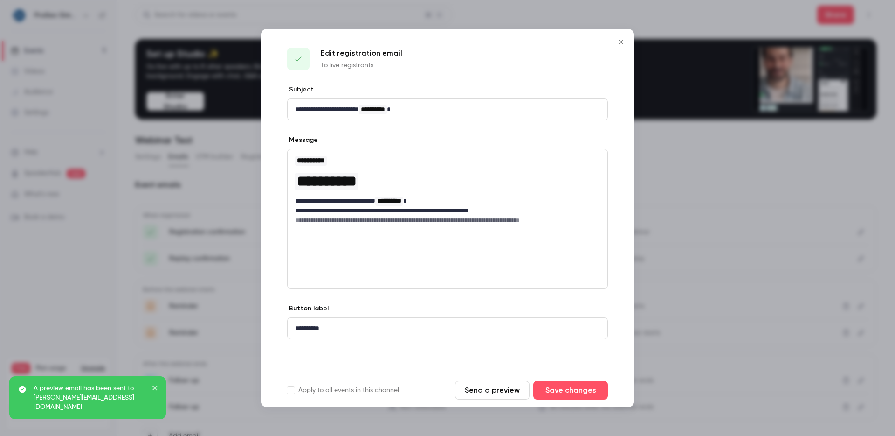
click at [622, 41] on icon "Close" at bounding box center [621, 41] width 11 height 7
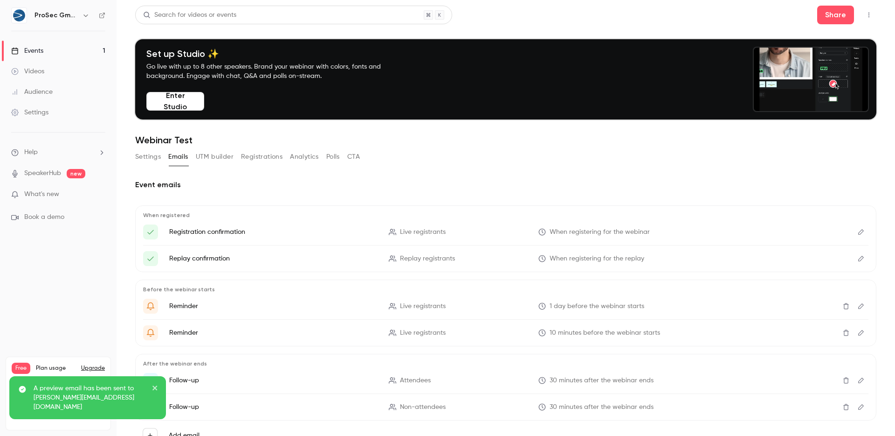
click at [221, 151] on button "UTM builder" at bounding box center [215, 156] width 38 height 15
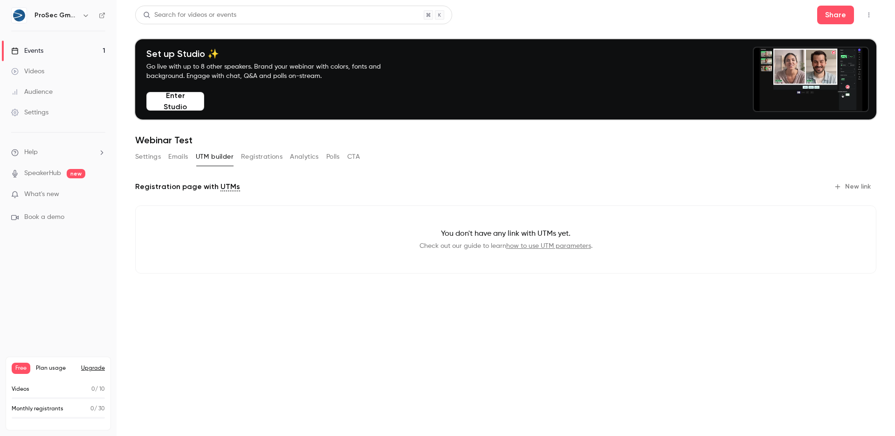
click at [264, 159] on button "Registrations" at bounding box center [262, 156] width 42 height 15
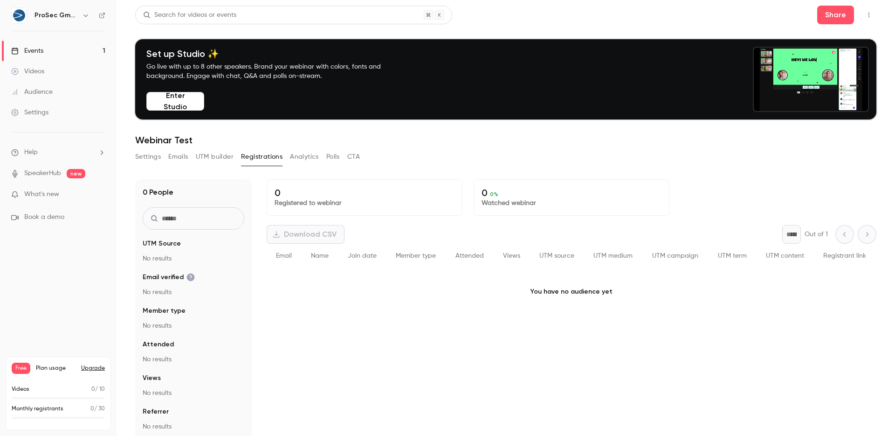
click at [296, 155] on button "Analytics" at bounding box center [304, 156] width 29 height 15
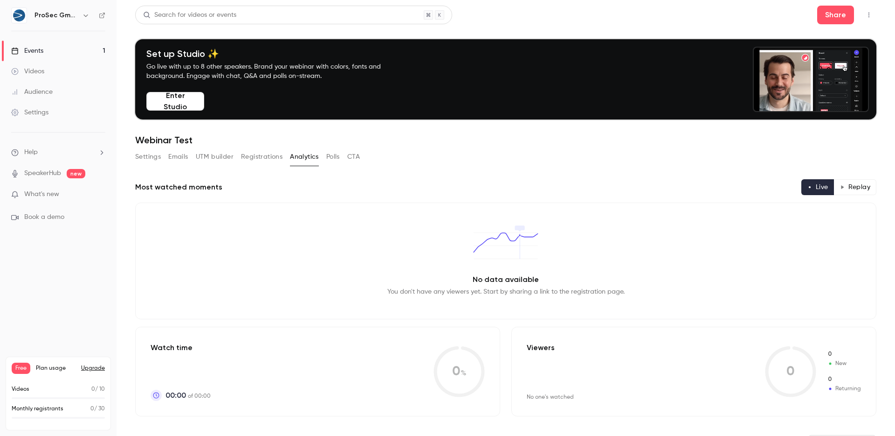
click at [325, 153] on div "Settings Emails UTM builder Registrations Analytics Polls CTA" at bounding box center [247, 156] width 225 height 15
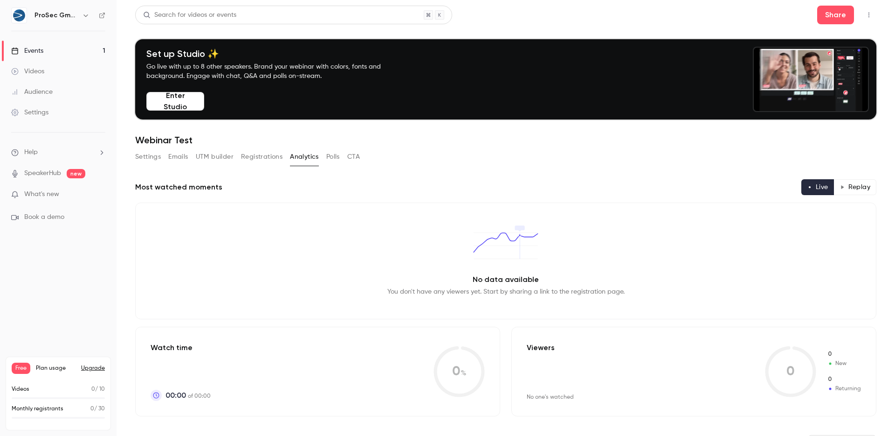
click at [327, 155] on button "Polls" at bounding box center [333, 156] width 14 height 15
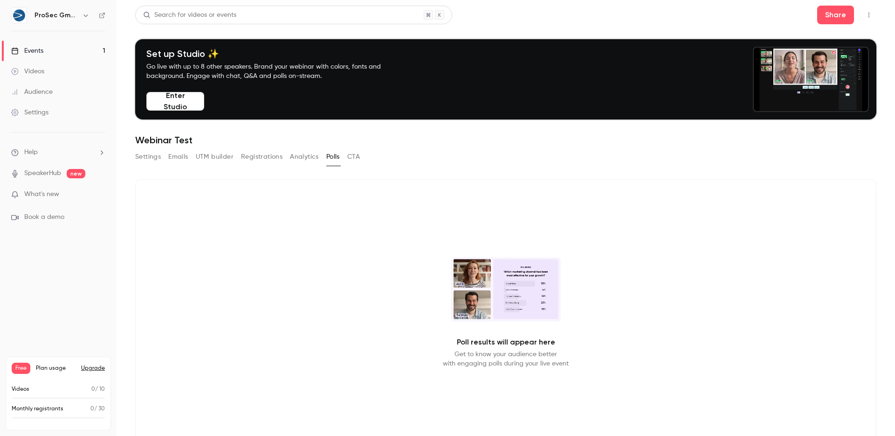
click at [347, 154] on div "Settings Emails UTM builder Registrations Analytics Polls CTA" at bounding box center [247, 156] width 225 height 15
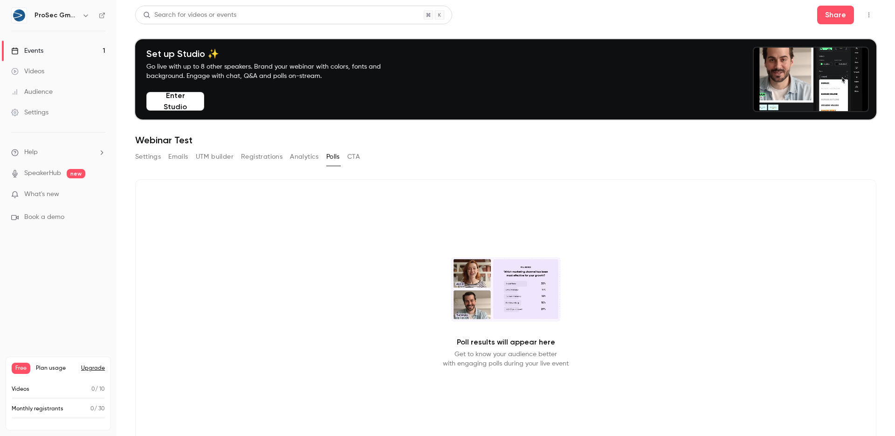
click at [352, 154] on button "CTA" at bounding box center [353, 156] width 13 height 15
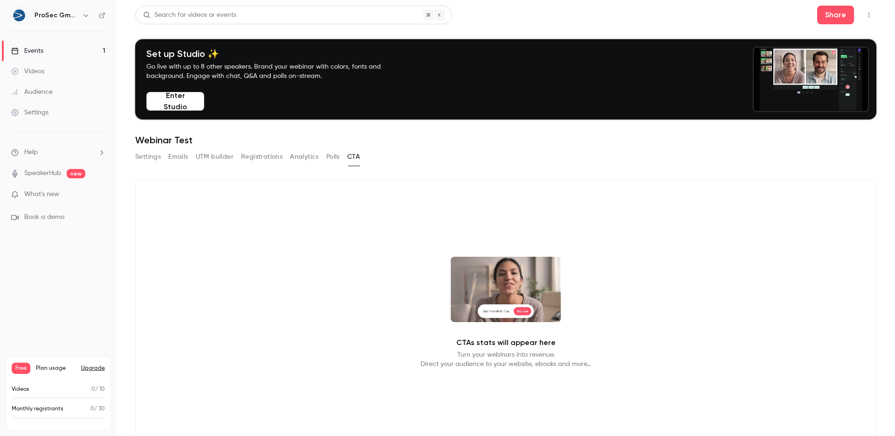
click at [65, 96] on link "Audience" at bounding box center [58, 92] width 117 height 21
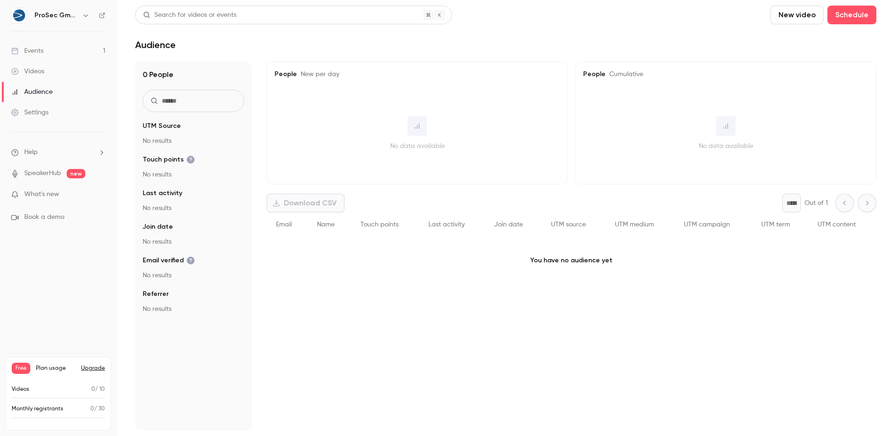
click at [58, 110] on link "Settings" at bounding box center [58, 112] width 117 height 21
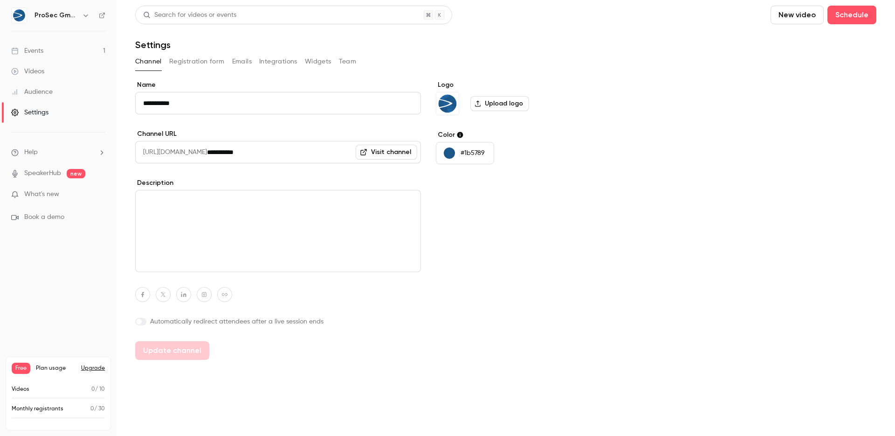
click at [203, 65] on button "Registration form" at bounding box center [196, 61] width 55 height 15
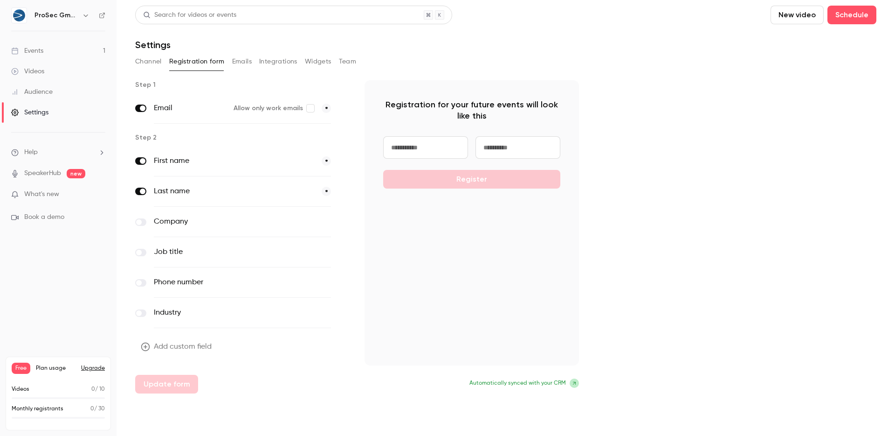
click at [143, 223] on label at bounding box center [140, 221] width 11 height 7
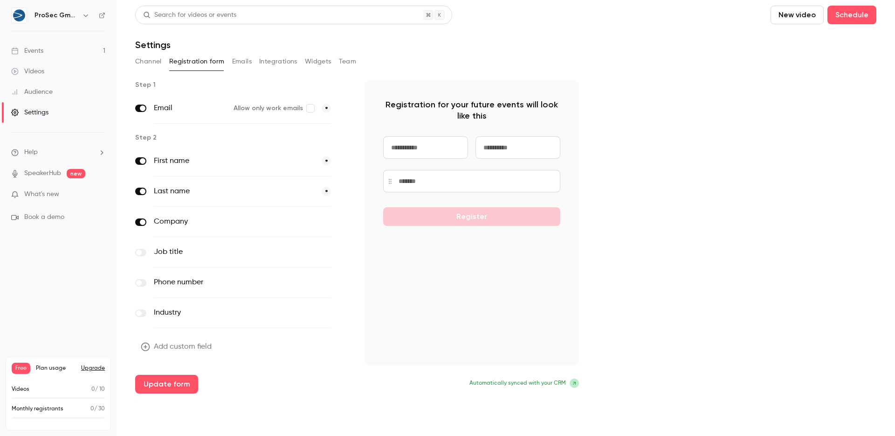
click at [145, 214] on div "Company optional" at bounding box center [242, 222] width 214 height 30
click at [147, 257] on div "Job title optional" at bounding box center [242, 252] width 214 height 30
click at [141, 251] on span at bounding box center [139, 252] width 6 height 6
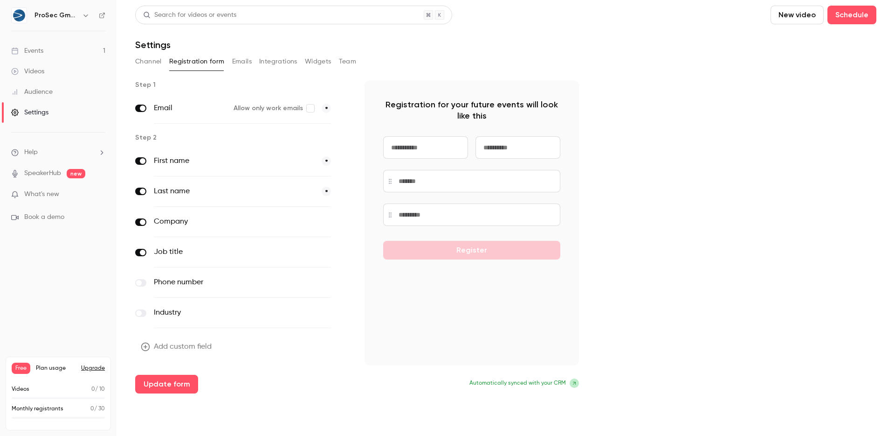
click at [138, 282] on span at bounding box center [139, 283] width 6 height 6
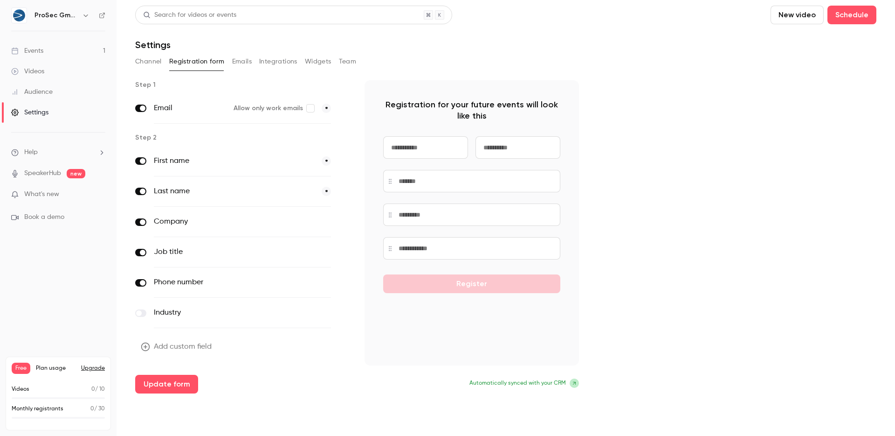
click at [138, 282] on label at bounding box center [140, 282] width 11 height 7
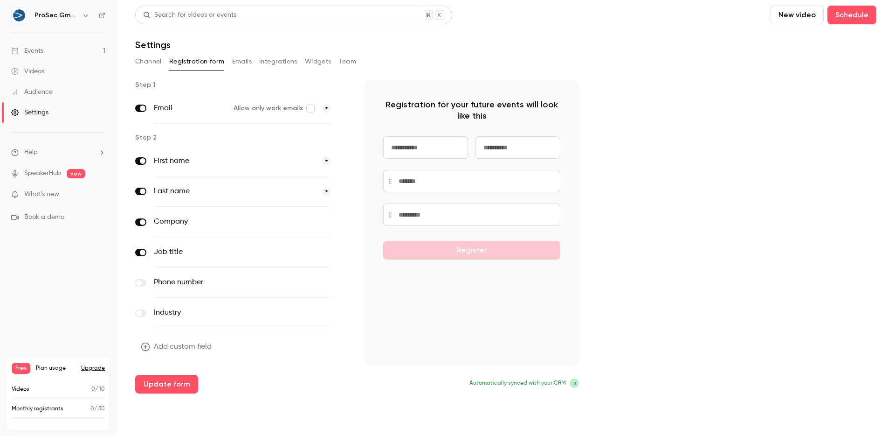
click at [138, 284] on span at bounding box center [139, 283] width 6 height 6
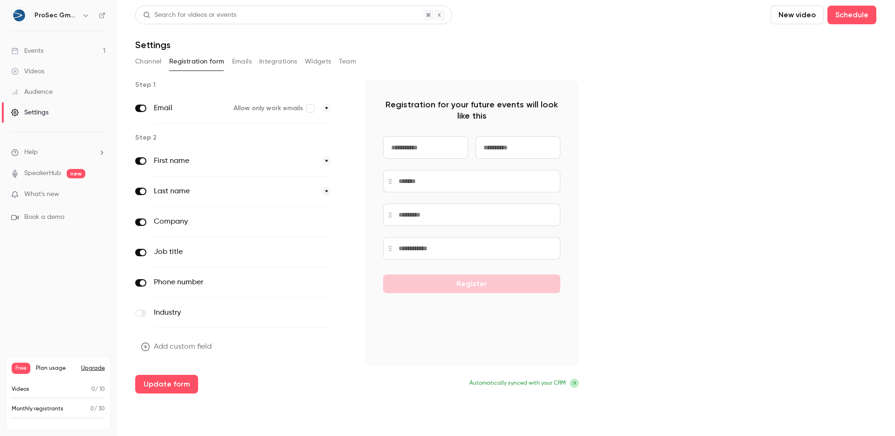
click at [138, 284] on label at bounding box center [140, 282] width 11 height 7
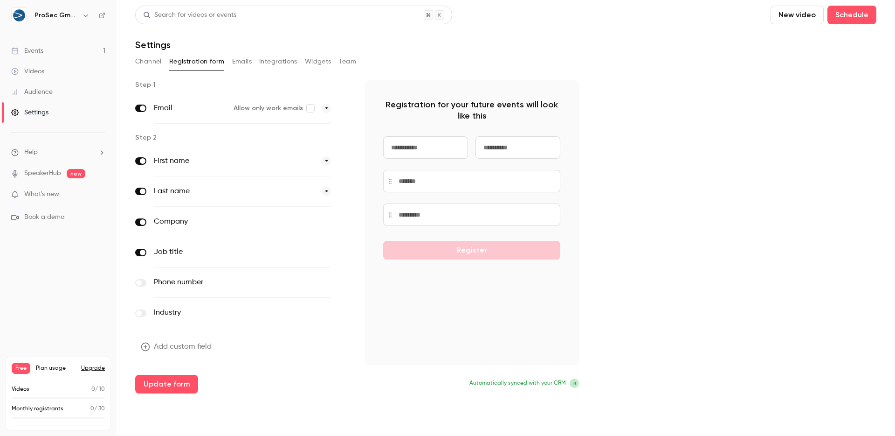
click at [138, 284] on span at bounding box center [139, 283] width 6 height 6
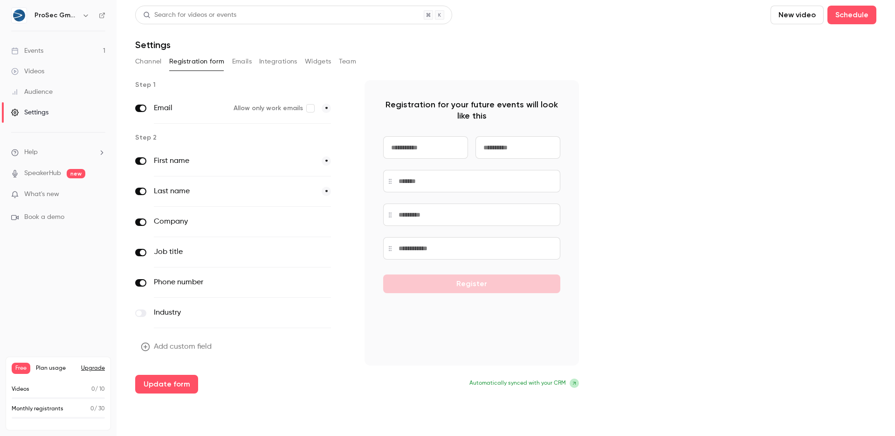
click at [138, 284] on label at bounding box center [140, 282] width 11 height 7
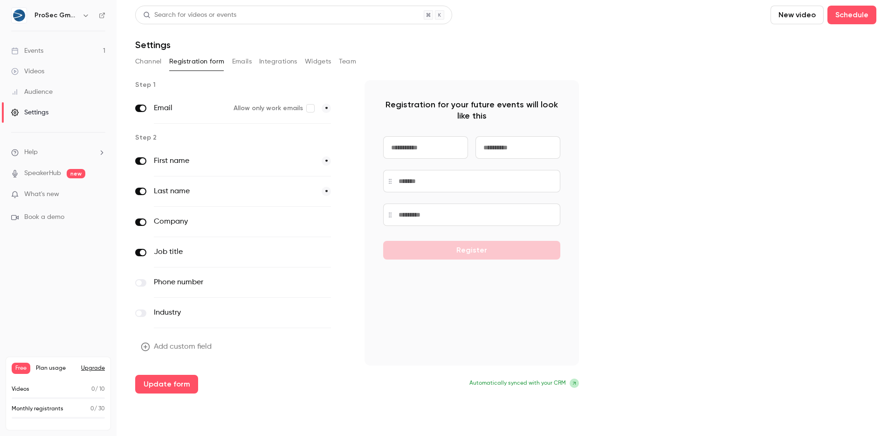
click at [138, 284] on span at bounding box center [139, 283] width 6 height 6
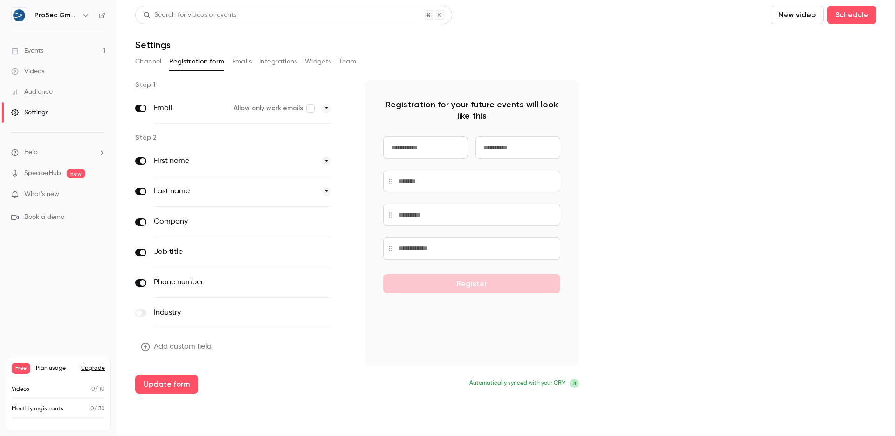
click at [147, 307] on div "Industry optional" at bounding box center [242, 312] width 214 height 30
click at [146, 310] on div "Industry optional" at bounding box center [242, 312] width 214 height 30
click at [144, 312] on label at bounding box center [140, 312] width 11 height 7
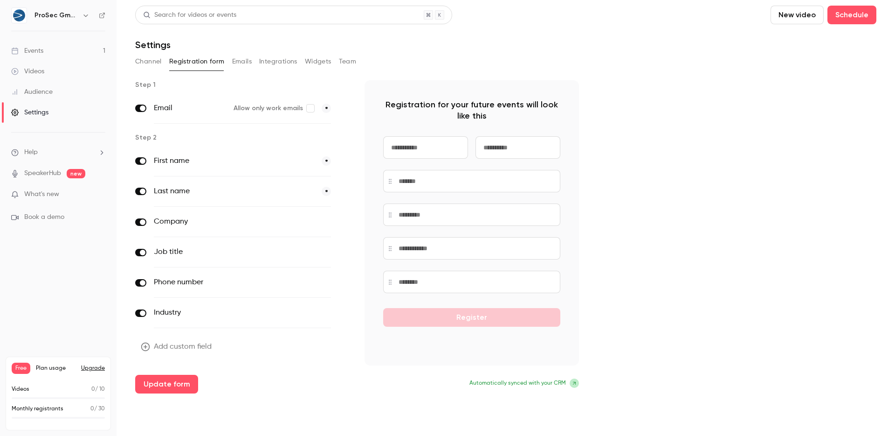
click at [46, 49] on link "Events 1" at bounding box center [58, 51] width 117 height 21
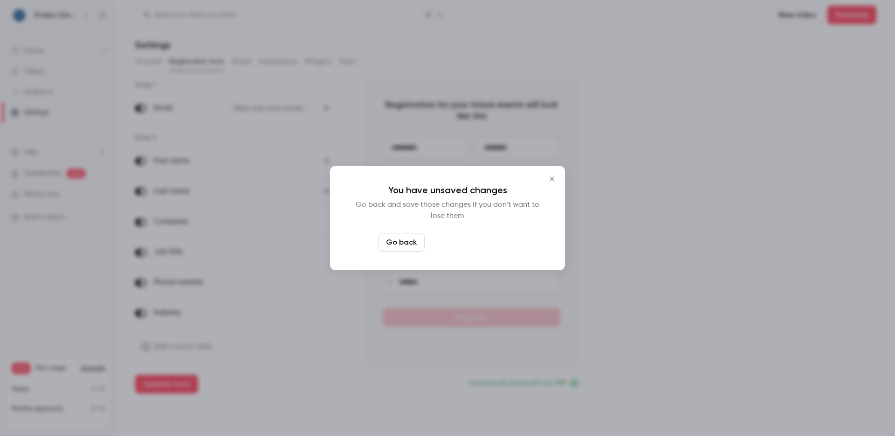
click at [486, 241] on button "Leave page anyway" at bounding box center [473, 242] width 89 height 19
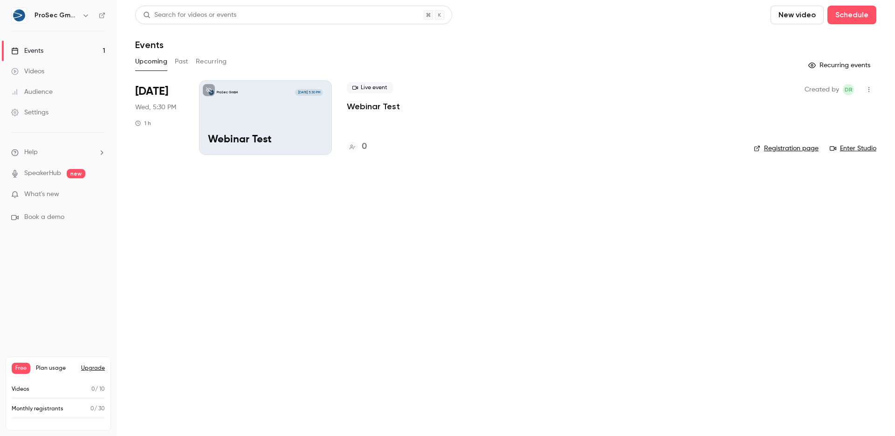
click at [389, 107] on p "Webinar Test" at bounding box center [373, 106] width 53 height 11
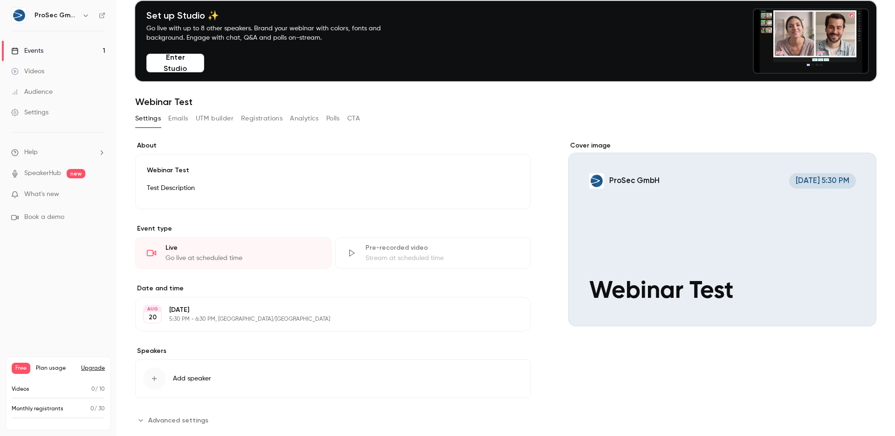
scroll to position [58, 0]
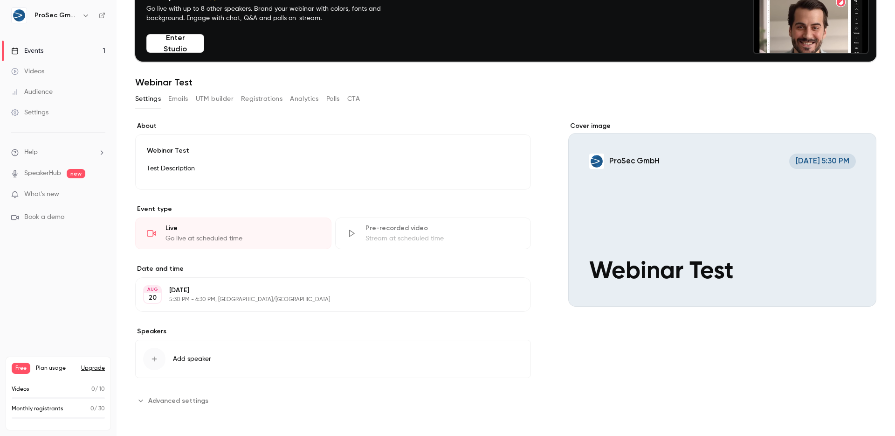
click at [154, 413] on div "**********" at bounding box center [505, 275] width 741 height 309
click at [156, 403] on span "Advanced settings" at bounding box center [178, 400] width 60 height 10
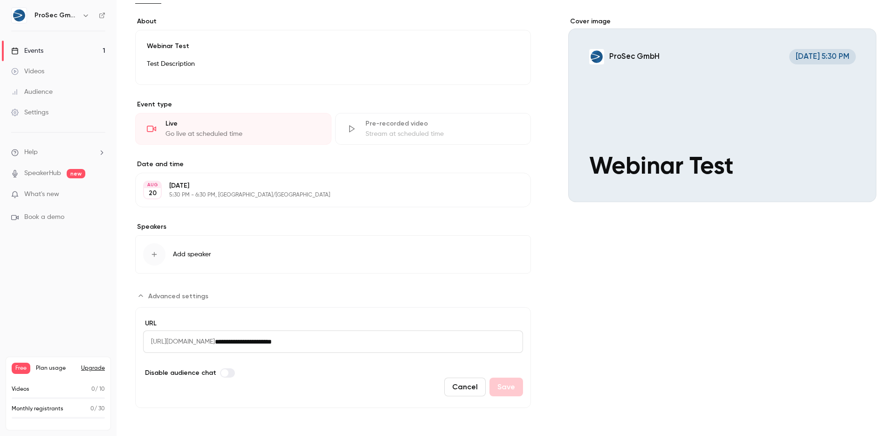
scroll to position [157, 0]
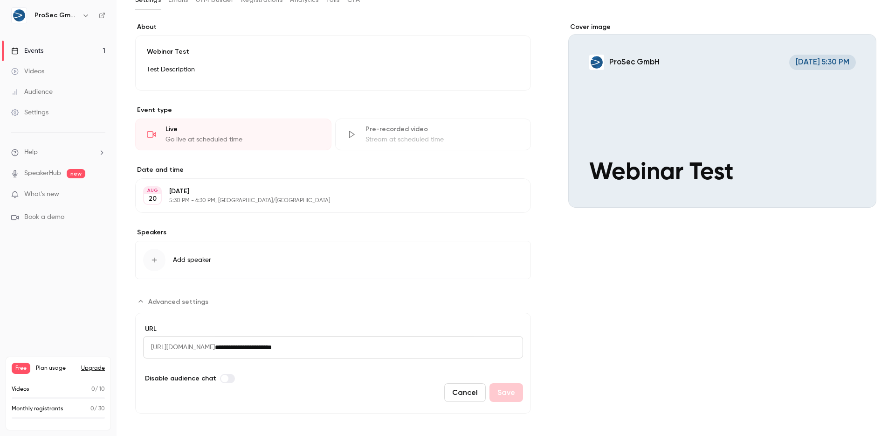
click at [224, 379] on span "Advanced settings" at bounding box center [224, 377] width 7 height 7
click at [227, 379] on span "Advanced settings" at bounding box center [230, 377] width 7 height 7
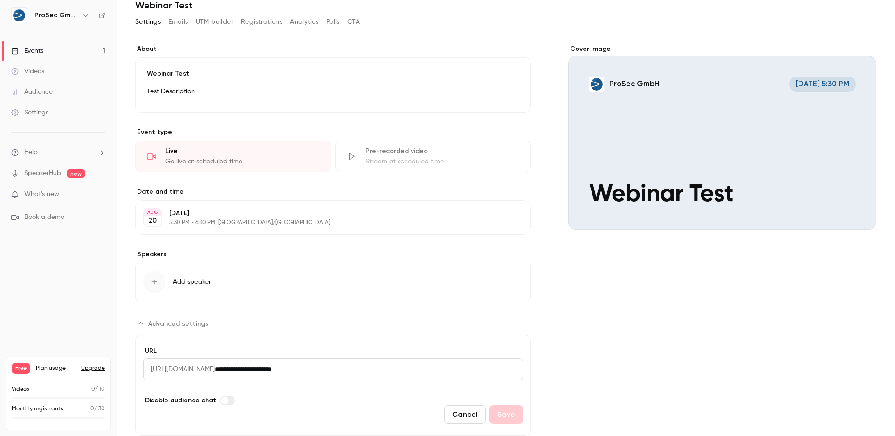
scroll to position [140, 0]
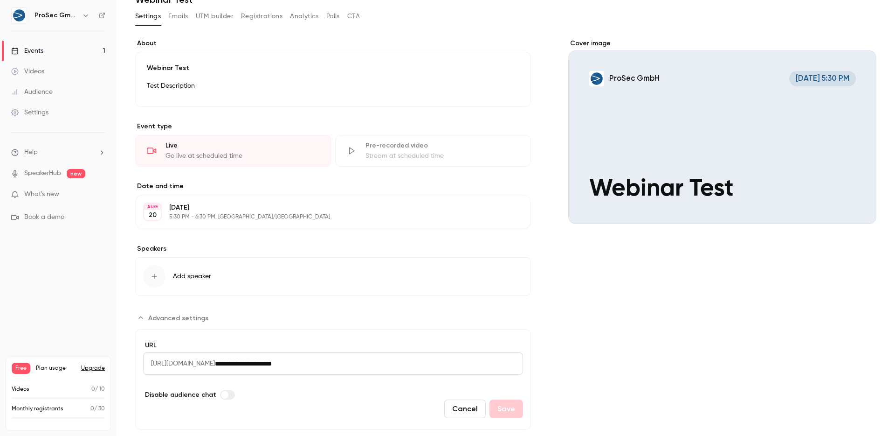
click at [187, 19] on button "Emails" at bounding box center [178, 16] width 20 height 15
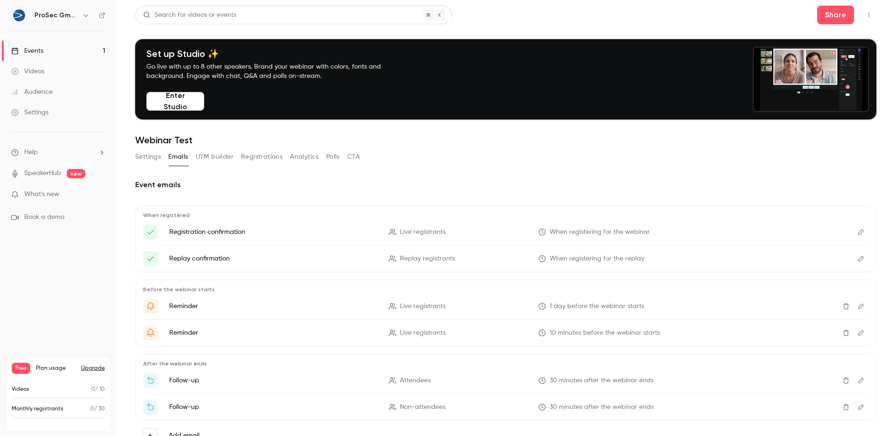
click at [154, 233] on icon "Here's your access link to {{ event_name }}!" at bounding box center [150, 232] width 8 height 8
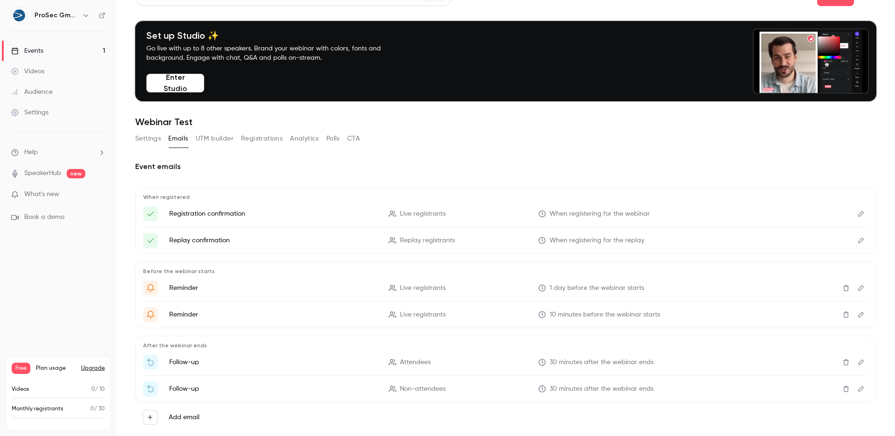
scroll to position [30, 0]
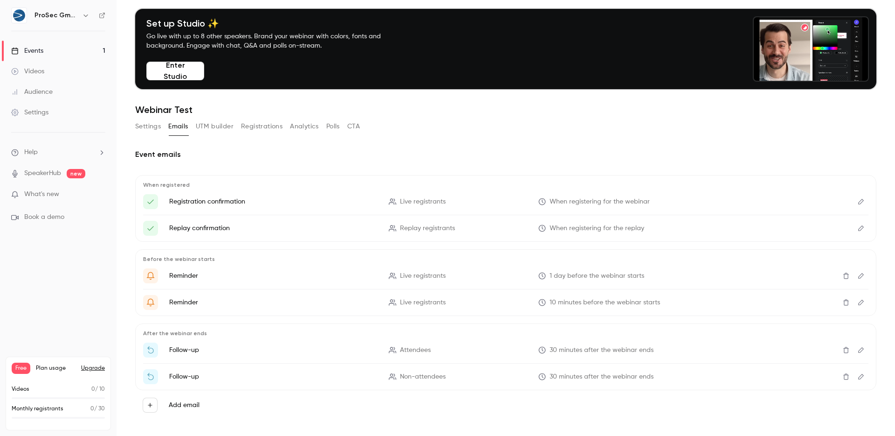
drag, startPoint x: 189, startPoint y: 200, endPoint x: 275, endPoint y: 197, distance: 85.8
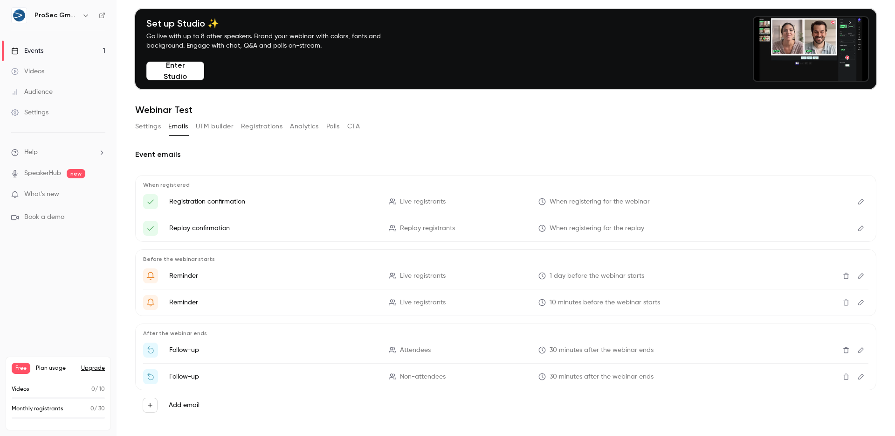
click at [275, 197] on p "Registration confirmation" at bounding box center [273, 201] width 208 height 9
drag, startPoint x: 168, startPoint y: 228, endPoint x: 250, endPoint y: 223, distance: 82.2
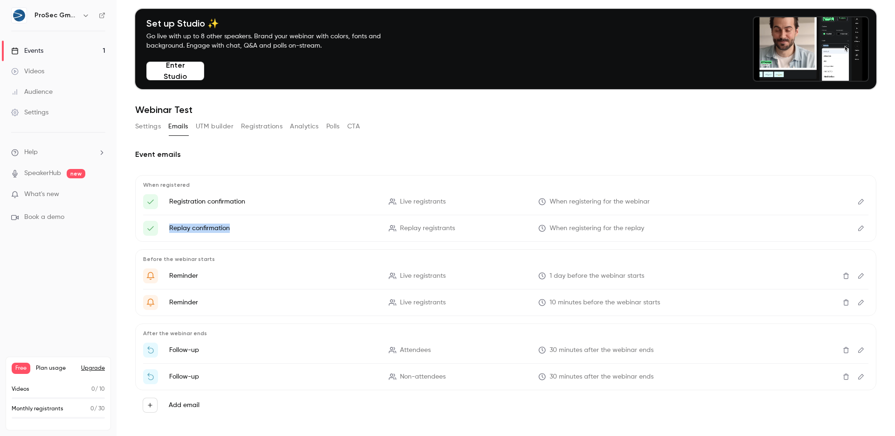
click at [250, 223] on li "Replay confirmation Replay registrants When registering for the replay" at bounding box center [506, 228] width 726 height 15
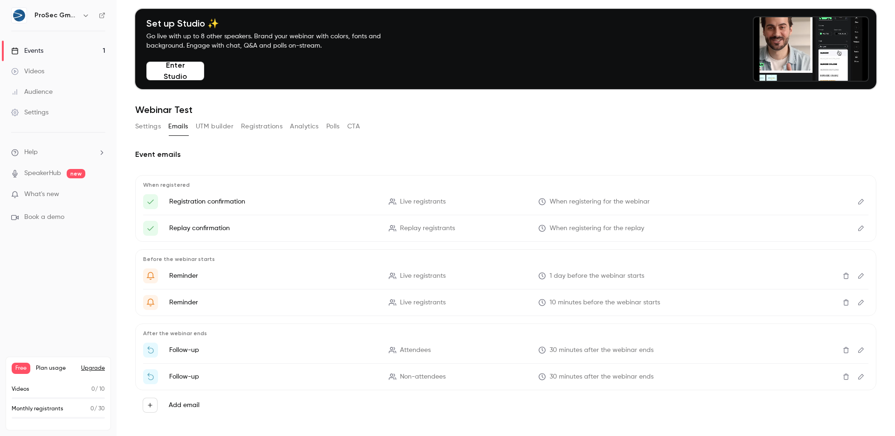
click at [312, 244] on div "When registered Registration confirmation Live registrants When registering for…" at bounding box center [505, 297] width 741 height 245
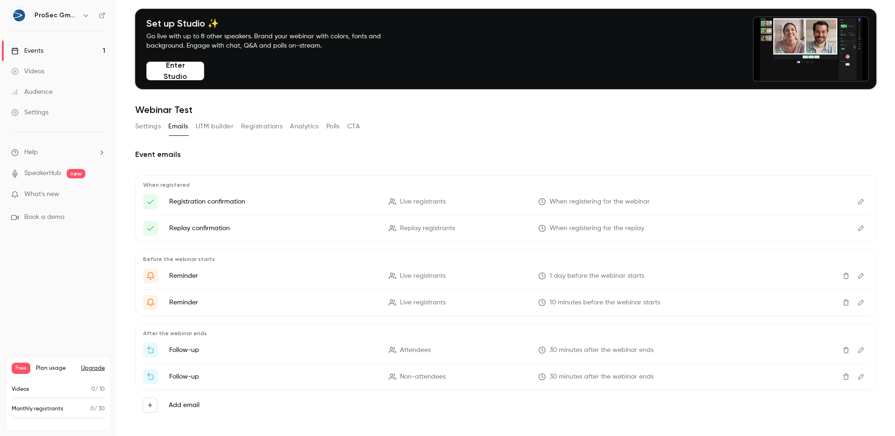
scroll to position [39, 0]
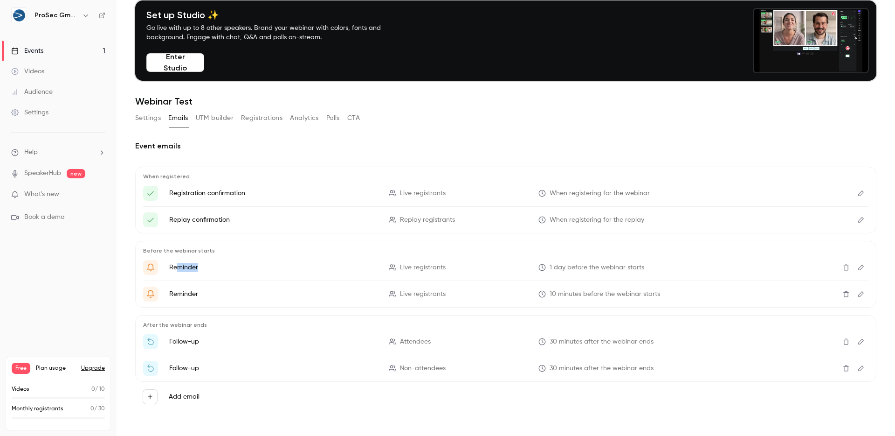
drag, startPoint x: 178, startPoint y: 270, endPoint x: 221, endPoint y: 270, distance: 43.4
click at [221, 270] on p "Reminder" at bounding box center [273, 267] width 208 height 9
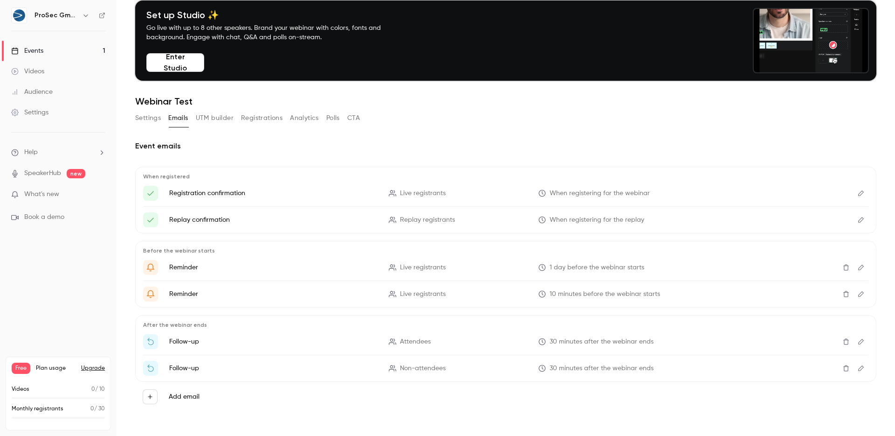
click at [196, 323] on p "After the webinar ends" at bounding box center [506, 324] width 726 height 7
click at [209, 347] on li "Follow-up Attendees 30 minutes after the webinar ends" at bounding box center [506, 341] width 726 height 15
click at [244, 365] on p "Follow-up" at bounding box center [273, 367] width 208 height 9
click at [216, 117] on button "UTM builder" at bounding box center [215, 118] width 38 height 15
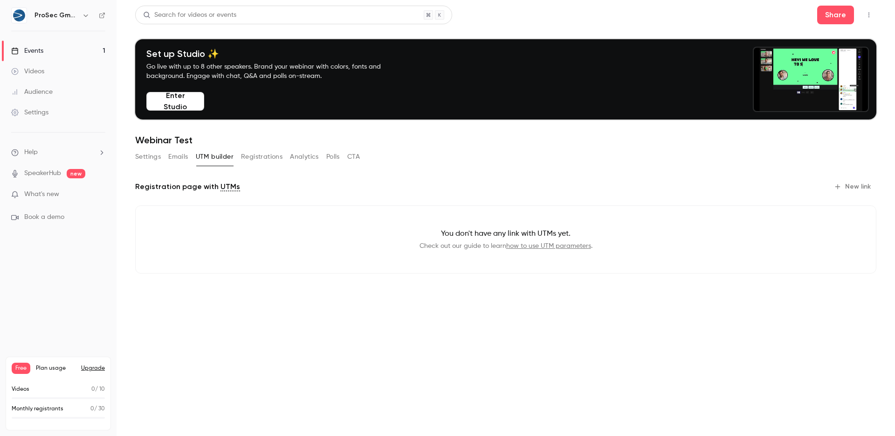
click at [246, 158] on button "Registrations" at bounding box center [262, 156] width 42 height 15
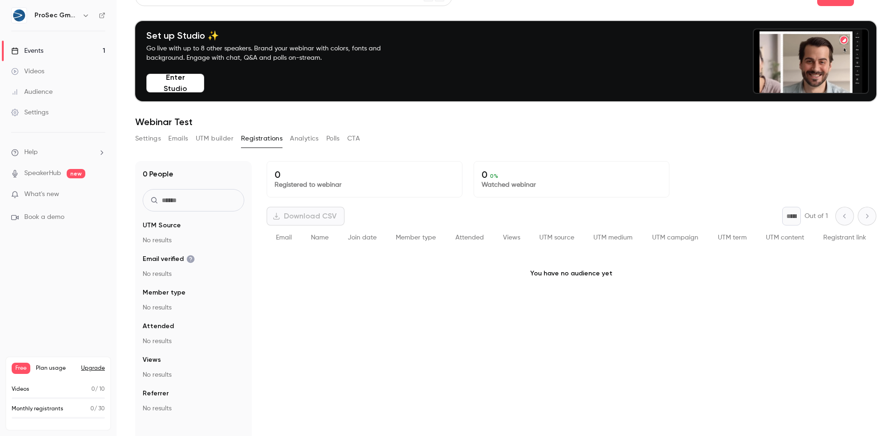
scroll to position [30, 0]
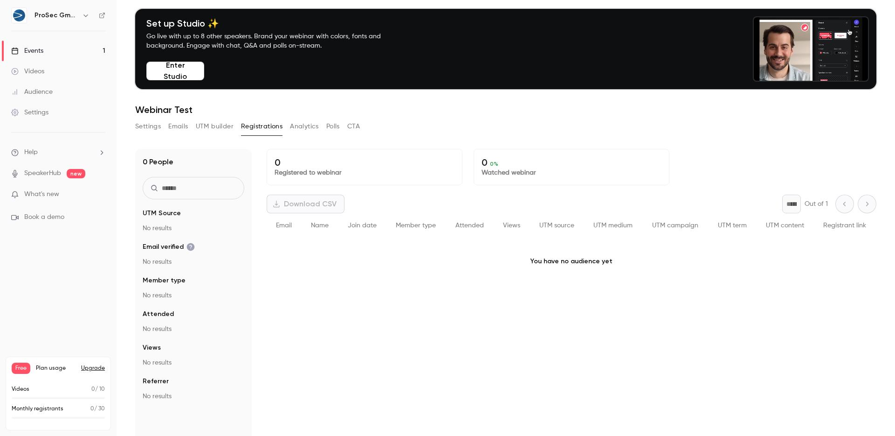
click at [309, 128] on button "Analytics" at bounding box center [304, 126] width 29 height 15
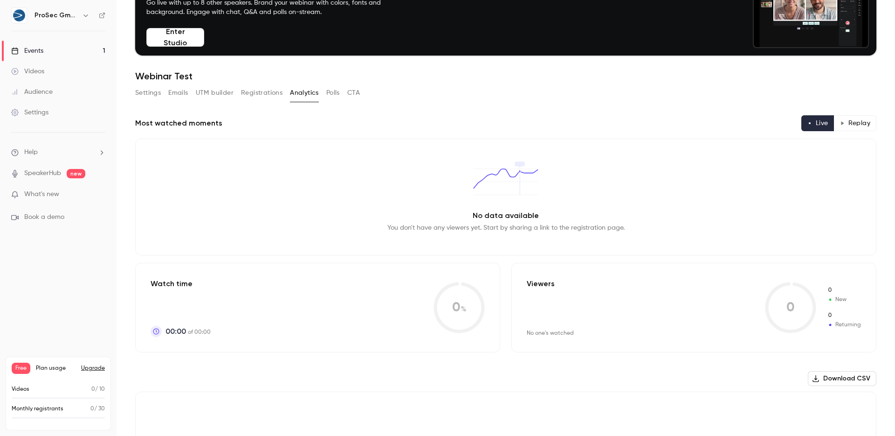
scroll to position [88, 0]
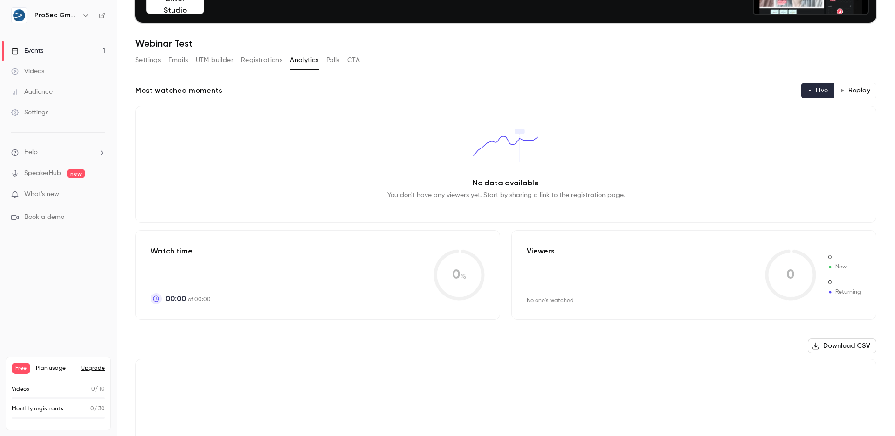
click at [332, 57] on button "Polls" at bounding box center [333, 60] width 14 height 15
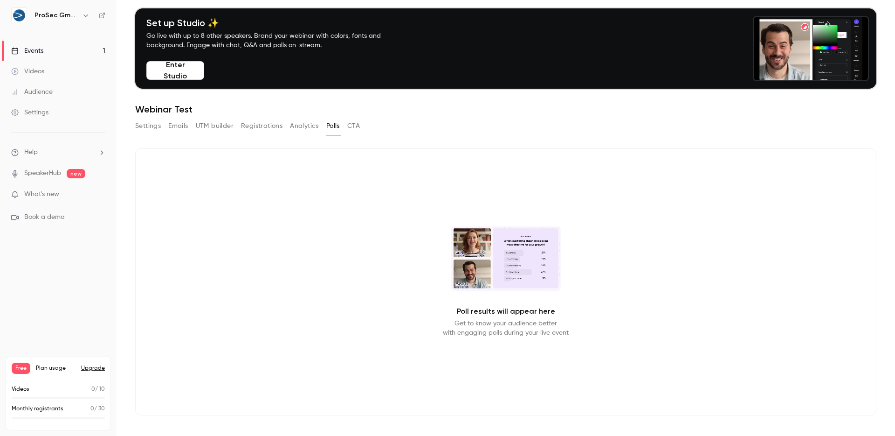
scroll to position [31, 0]
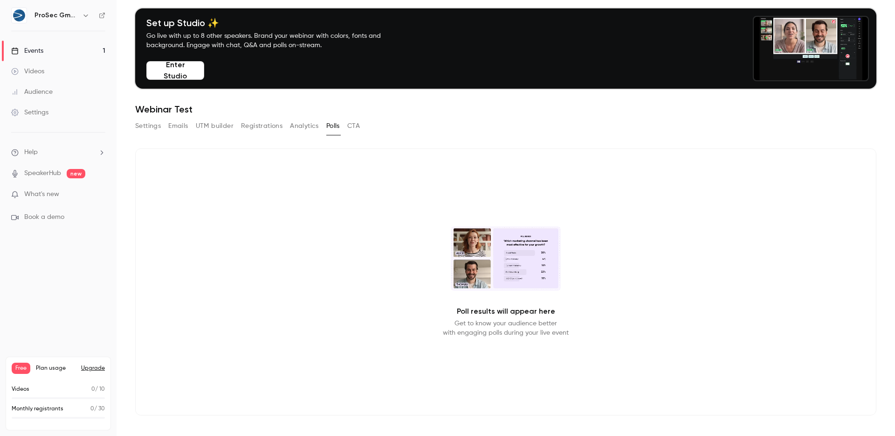
click at [357, 124] on button "CTA" at bounding box center [353, 125] width 13 height 15
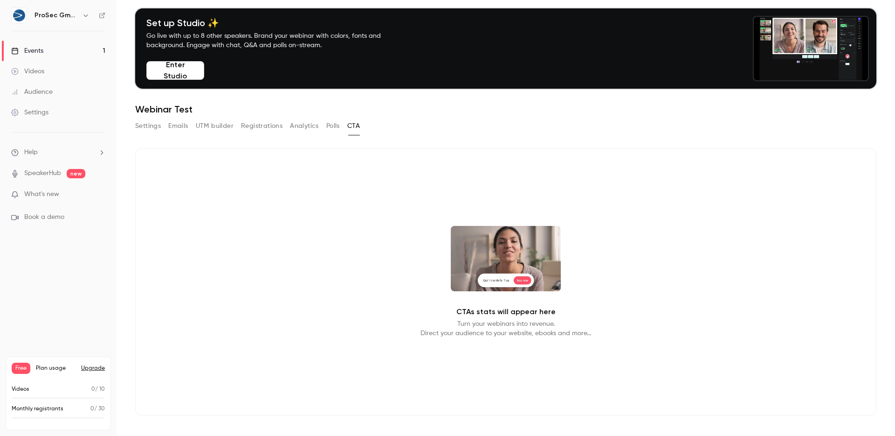
click at [148, 128] on button "Settings" at bounding box center [148, 125] width 26 height 15
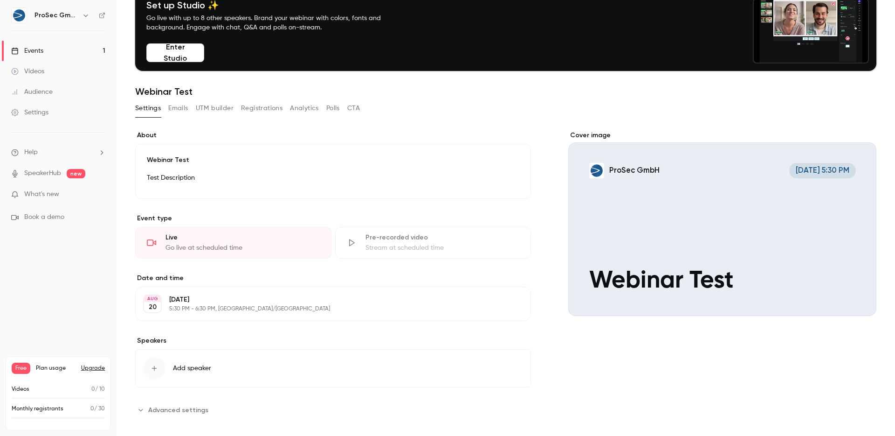
scroll to position [58, 0]
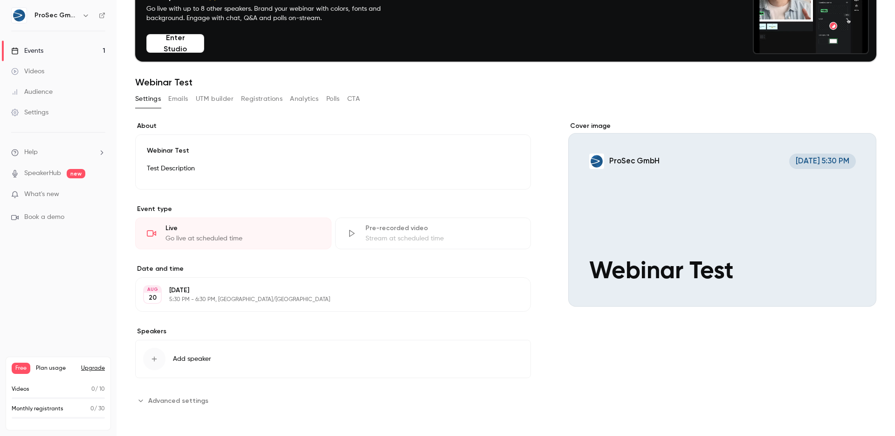
click at [712, 154] on div "Cover image" at bounding box center [722, 213] width 308 height 185
click at [0, 0] on input "ProSec GmbH [DATE] 5:30 PM Webinar Test" at bounding box center [0, 0] width 0 height 0
click at [172, 103] on button "Emails" at bounding box center [178, 98] width 20 height 15
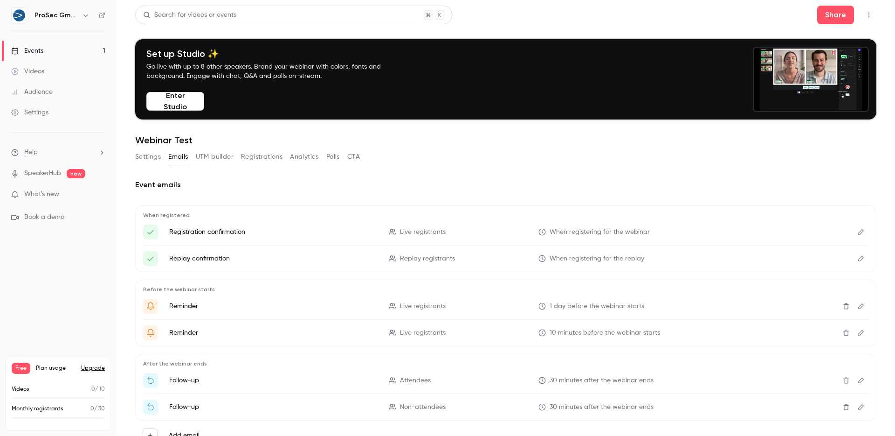
click at [858, 232] on icon "Edit" at bounding box center [861, 232] width 6 height 6
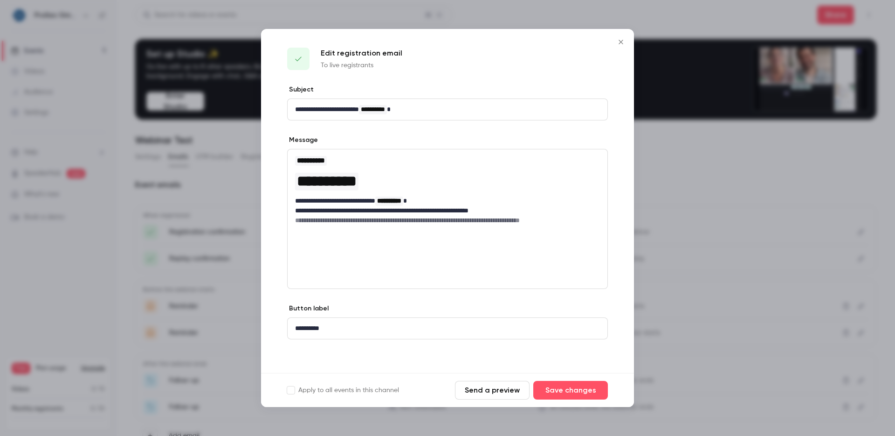
click at [375, 327] on p "**********" at bounding box center [447, 328] width 305 height 10
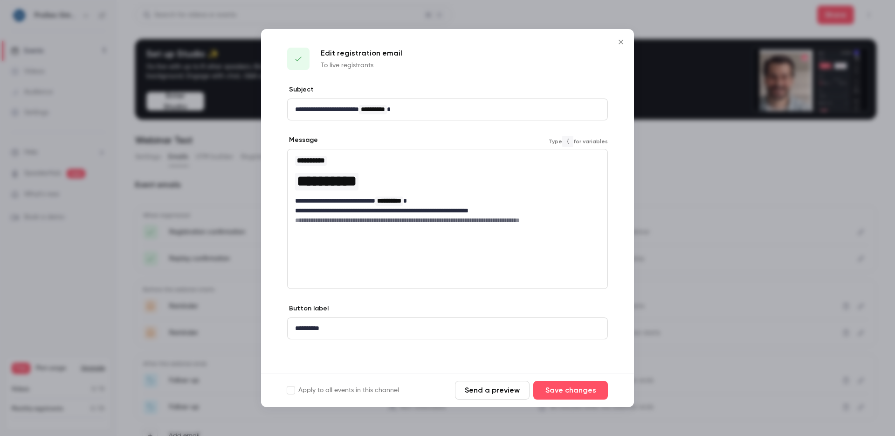
click at [381, 217] on h6 "**********" at bounding box center [447, 219] width 305 height 9
click at [441, 222] on h6 "**********" at bounding box center [447, 219] width 305 height 9
click at [323, 323] on p "**********" at bounding box center [447, 328] width 305 height 10
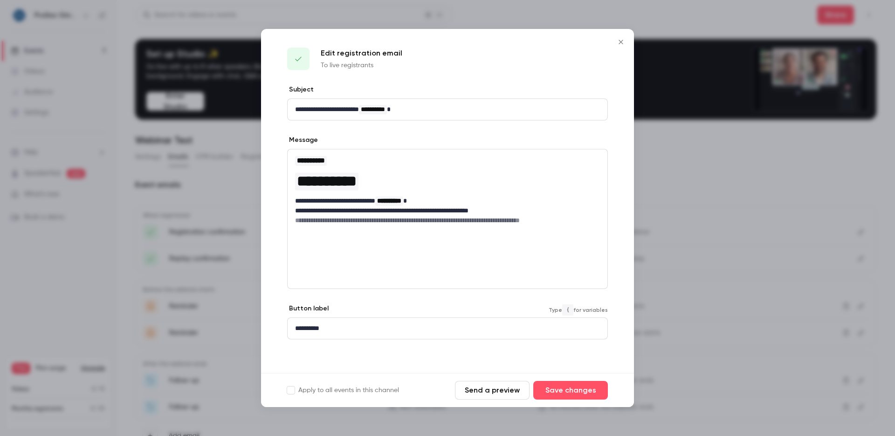
click at [378, 326] on p "**********" at bounding box center [447, 328] width 305 height 10
click at [621, 39] on icon "Close" at bounding box center [621, 41] width 11 height 7
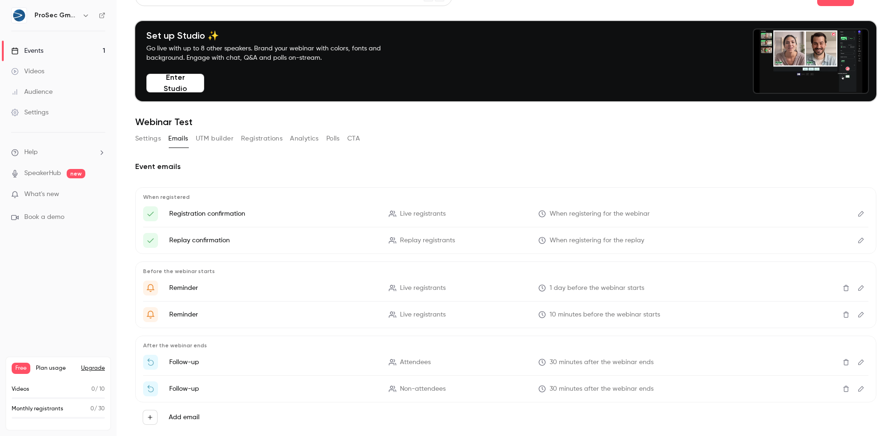
scroll to position [39, 0]
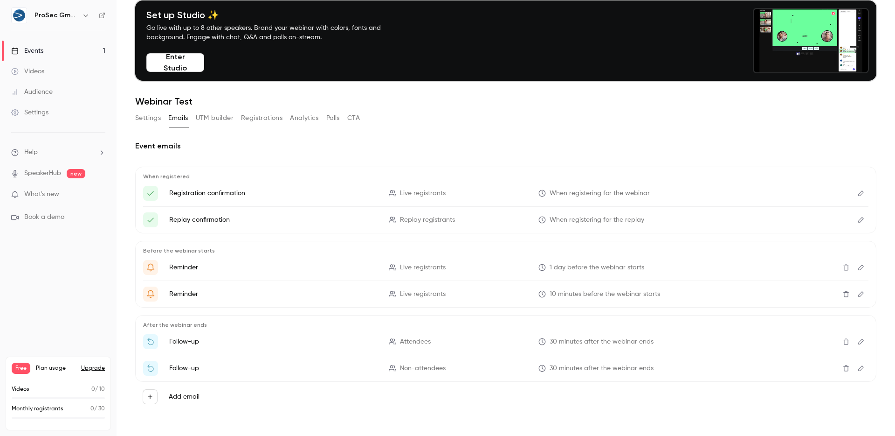
click at [139, 118] on button "Settings" at bounding box center [148, 118] width 26 height 15
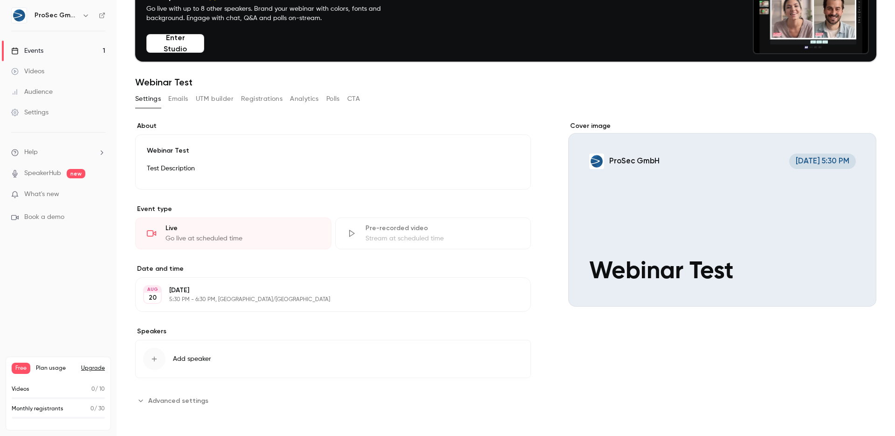
scroll to position [46, 0]
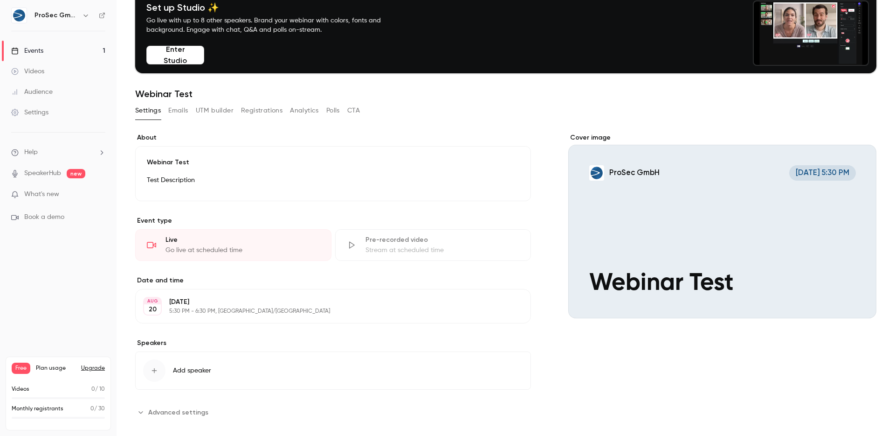
click at [187, 416] on span "Advanced settings" at bounding box center [178, 412] width 60 height 10
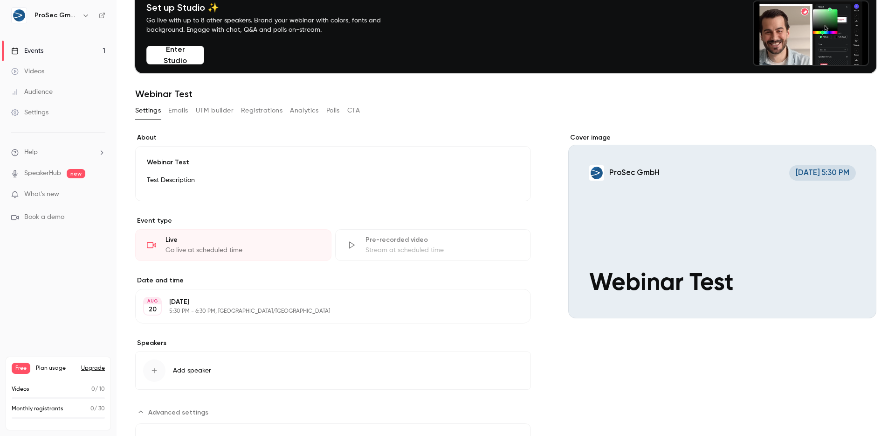
click at [189, 410] on span "Advanced settings" at bounding box center [178, 412] width 60 height 10
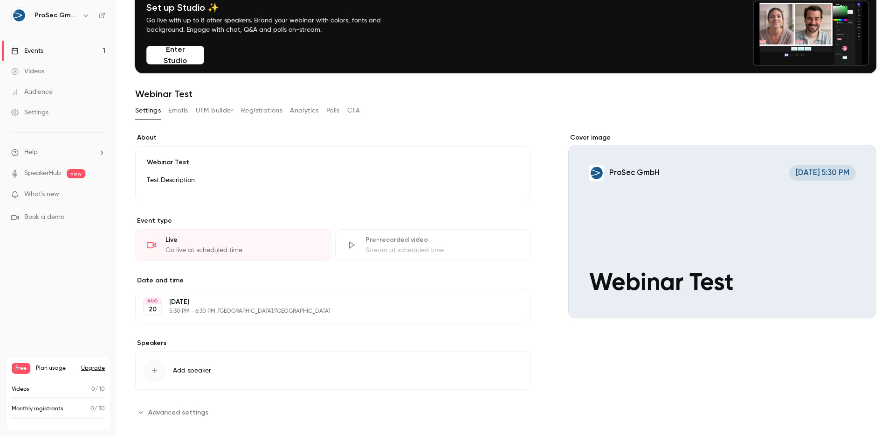
scroll to position [58, 0]
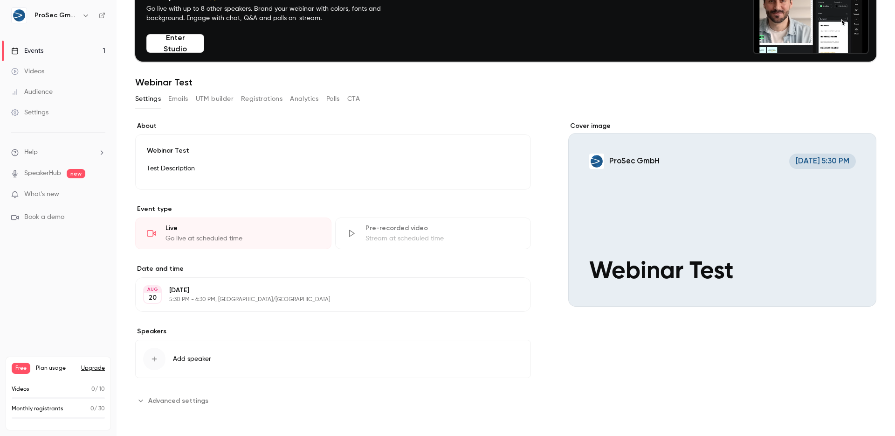
click at [202, 401] on span "Advanced settings" at bounding box center [178, 400] width 60 height 10
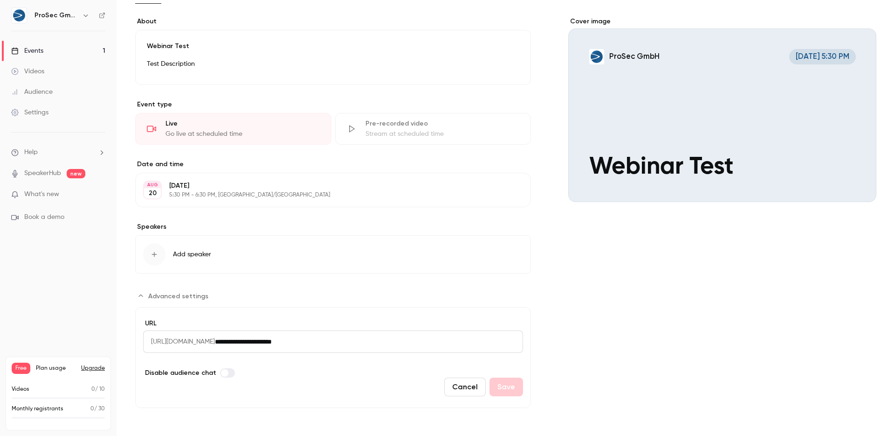
scroll to position [117, 0]
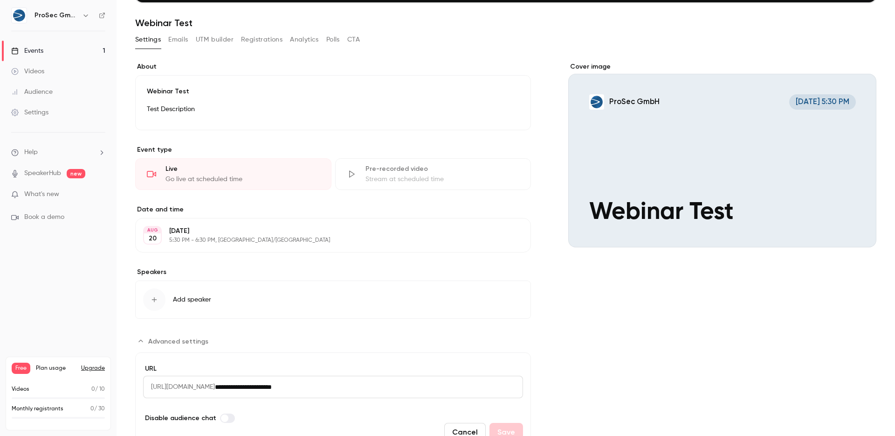
click at [180, 46] on button "Emails" at bounding box center [178, 39] width 20 height 15
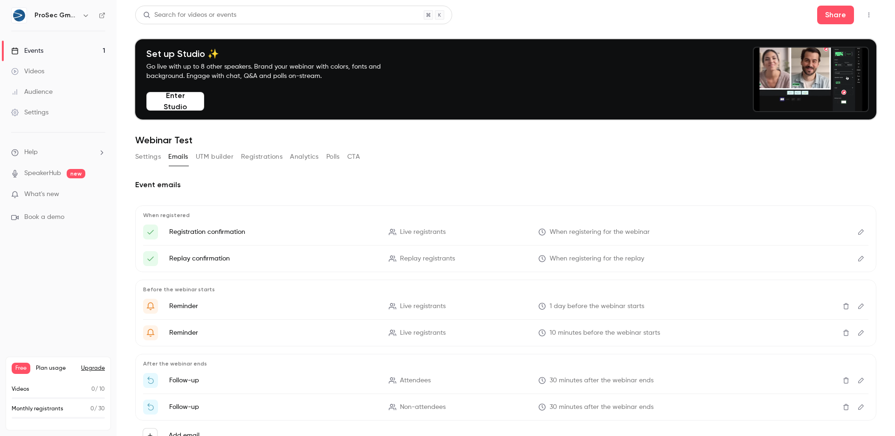
scroll to position [39, 0]
